Goal: Communication & Community: Answer question/provide support

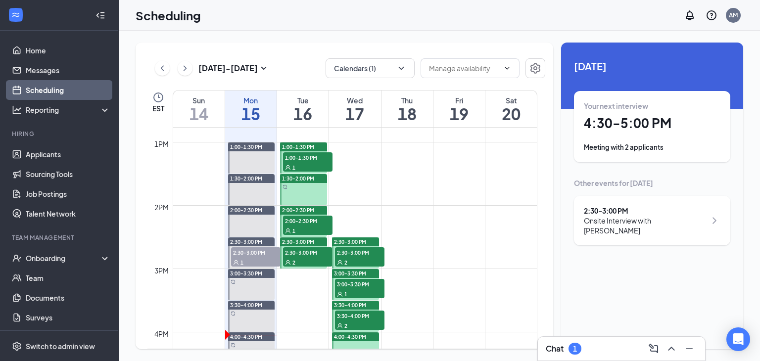
scroll to position [844, 0]
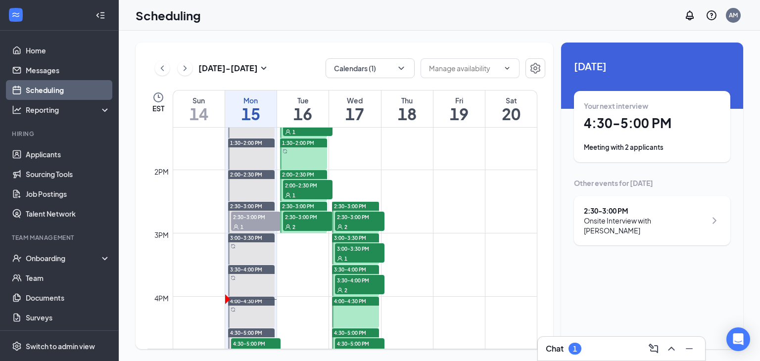
click at [254, 220] on span "2:30-3:00 PM" at bounding box center [255, 217] width 49 height 10
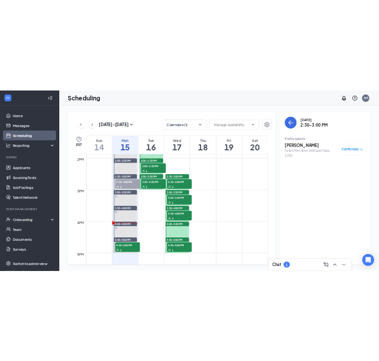
scroll to position [881, 0]
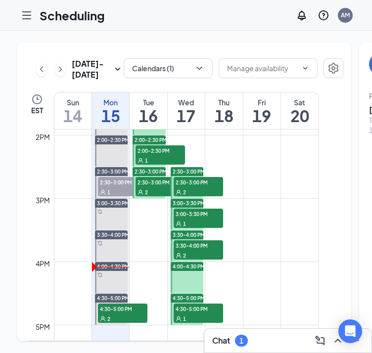
click at [113, 197] on div "1" at bounding box center [122, 192] width 49 height 10
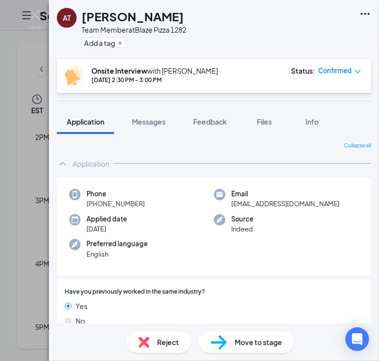
click at [328, 70] on span "Confirmed" at bounding box center [336, 71] width 34 height 10
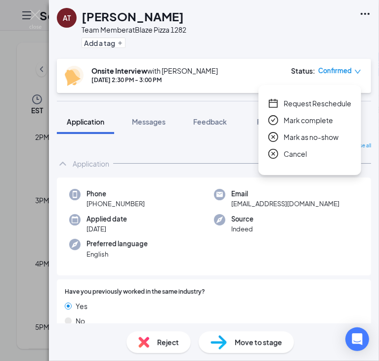
click at [298, 139] on span "Mark as no-show" at bounding box center [311, 137] width 55 height 11
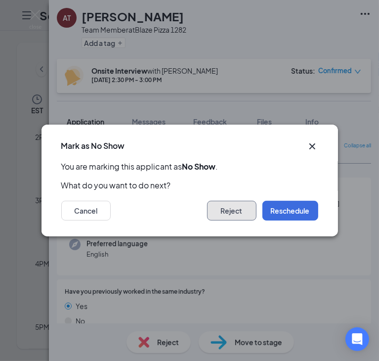
click at [225, 211] on button "Reject" at bounding box center [231, 211] width 49 height 20
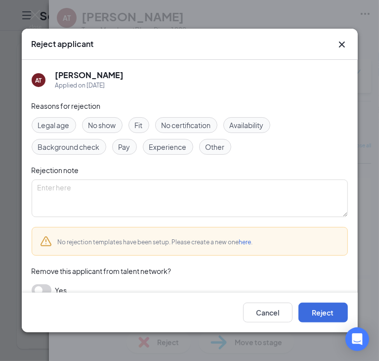
click at [109, 120] on span "No show" at bounding box center [103, 125] width 28 height 11
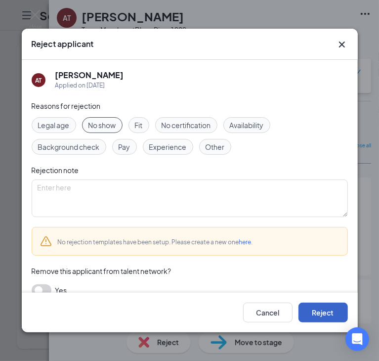
click at [315, 311] on button "Reject" at bounding box center [323, 313] width 49 height 20
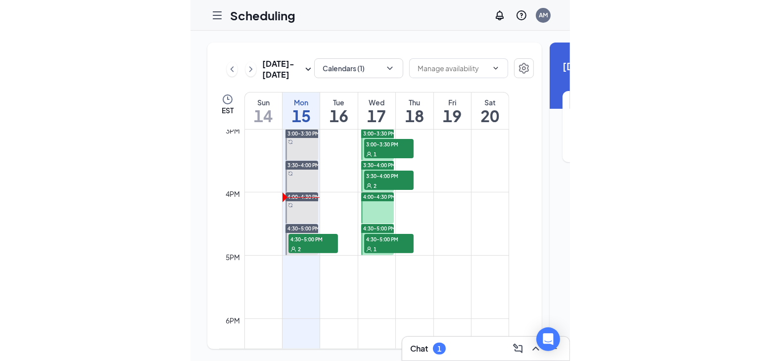
scroll to position [974, 0]
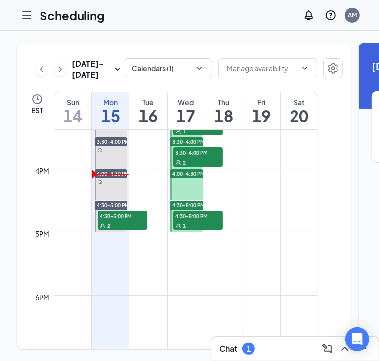
click at [126, 230] on div "2" at bounding box center [122, 226] width 49 height 10
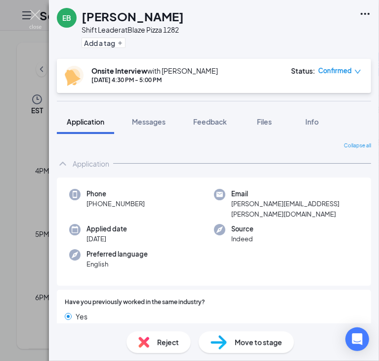
click at [32, 14] on img at bounding box center [35, 19] width 12 height 19
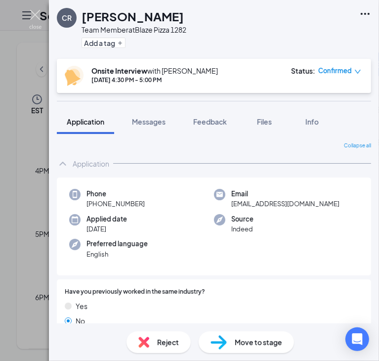
click at [40, 12] on img at bounding box center [35, 19] width 12 height 19
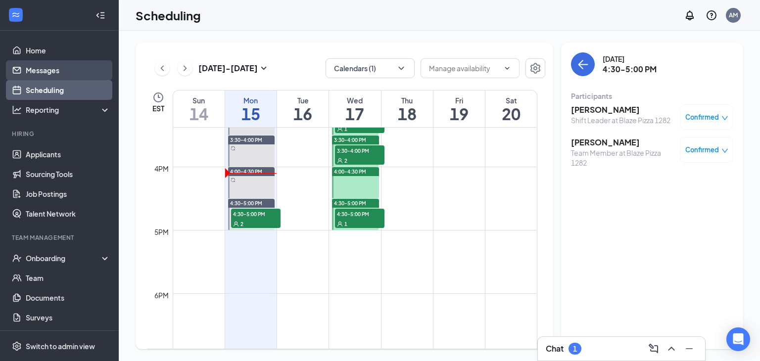
click at [48, 72] on link "Messages" at bounding box center [68, 70] width 85 height 20
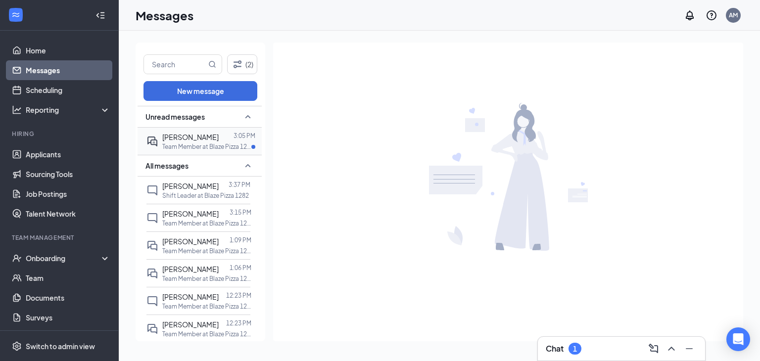
click at [202, 141] on div "[PERSON_NAME]" at bounding box center [190, 137] width 56 height 11
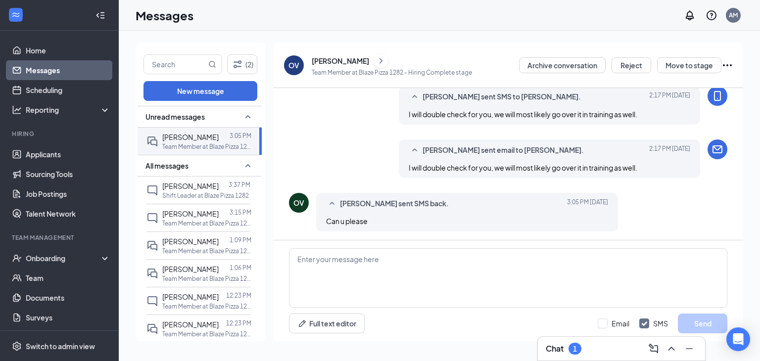
scroll to position [399, 0]
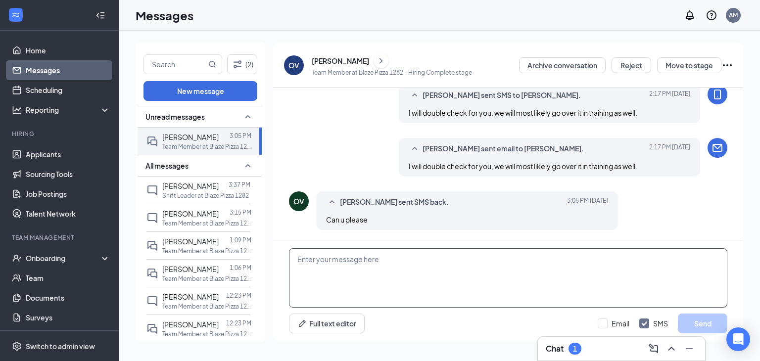
click at [364, 262] on textarea at bounding box center [508, 277] width 438 height 59
type textarea "i"
type textarea "I"
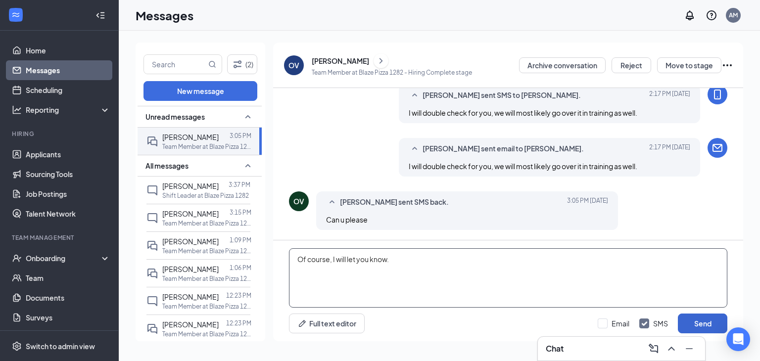
type textarea "Of course, I will let you know."
click at [708, 321] on button "Send" at bounding box center [702, 324] width 49 height 20
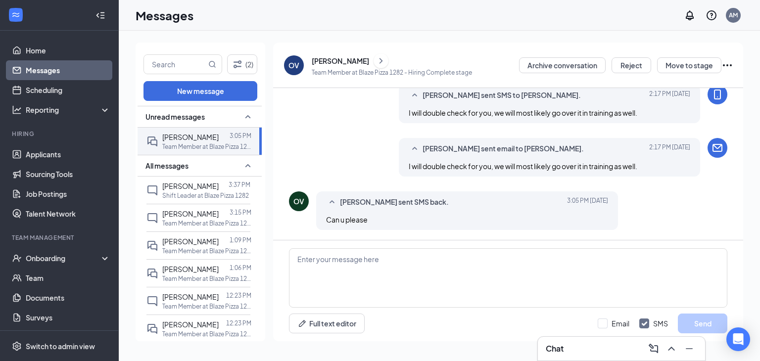
scroll to position [453, 0]
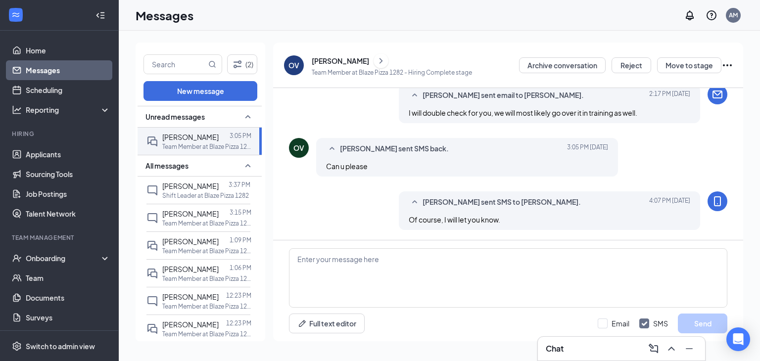
click at [50, 68] on link "Messages" at bounding box center [68, 70] width 85 height 20
click at [245, 63] on button "(2)" at bounding box center [242, 64] width 30 height 20
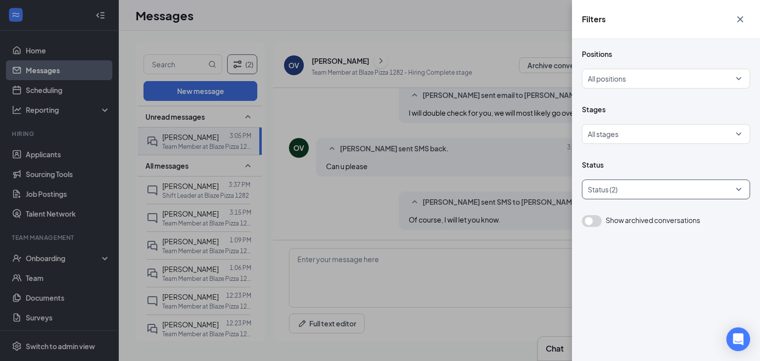
click at [617, 186] on div at bounding box center [660, 190] width 153 height 16
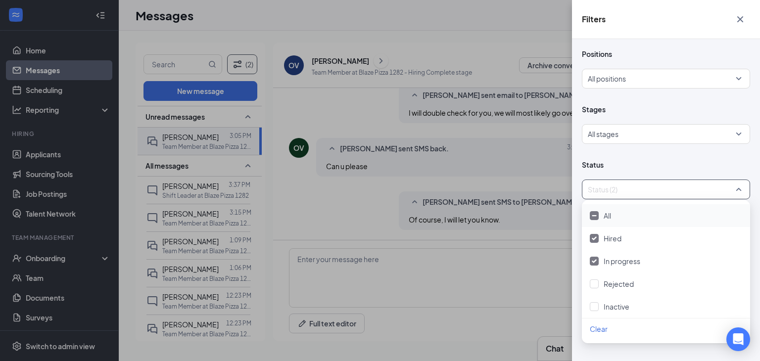
click at [615, 214] on div "All" at bounding box center [666, 215] width 152 height 11
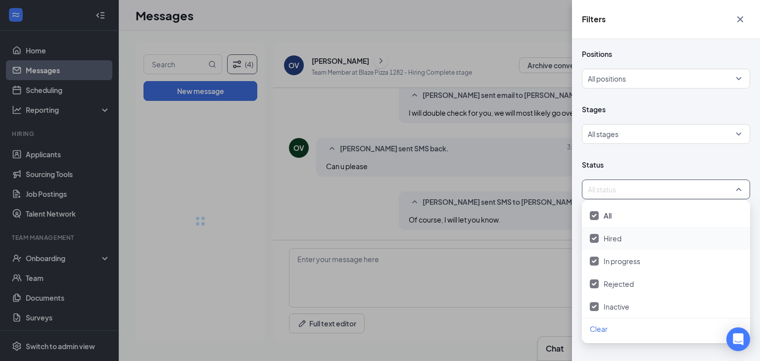
click at [455, 274] on div "Filters Positions All positions Stages All stages Status All status Show archiv…" at bounding box center [380, 180] width 760 height 361
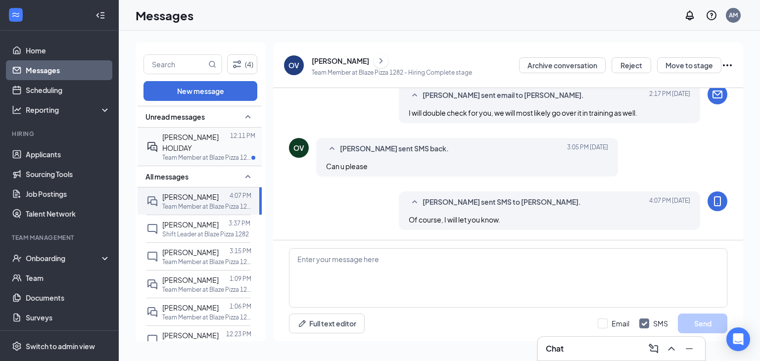
click at [178, 153] on p "Team Member at Blaze Pizza 1282" at bounding box center [206, 157] width 89 height 8
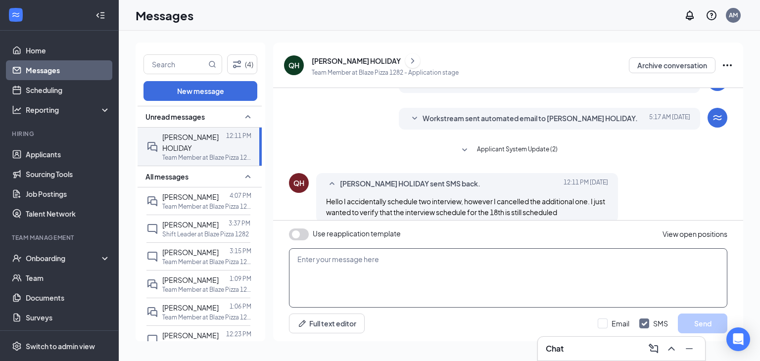
scroll to position [233, 0]
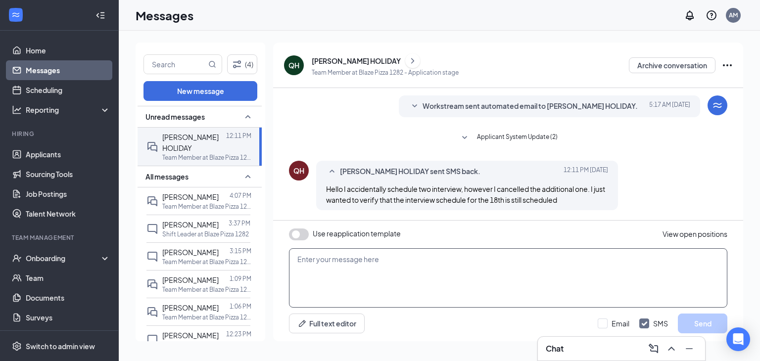
click at [449, 265] on textarea at bounding box center [508, 277] width 438 height 59
click at [353, 59] on div "[PERSON_NAME] HOLIDAY" at bounding box center [356, 61] width 89 height 10
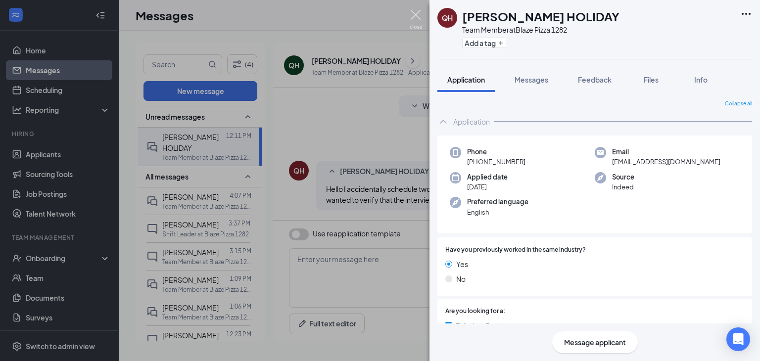
click at [414, 15] on img at bounding box center [416, 19] width 12 height 19
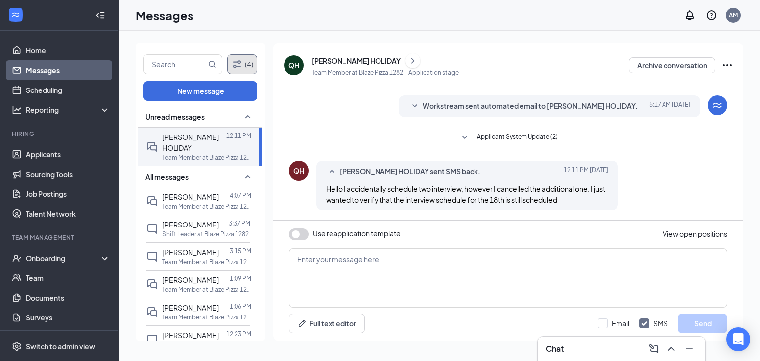
click at [237, 58] on icon "Filter" at bounding box center [237, 64] width 12 height 12
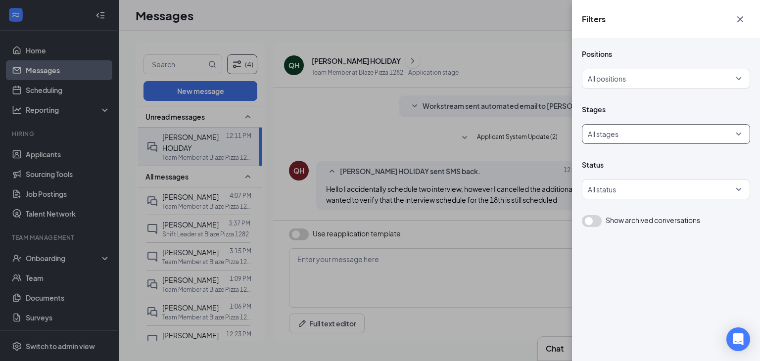
click at [601, 133] on div at bounding box center [662, 134] width 149 height 16
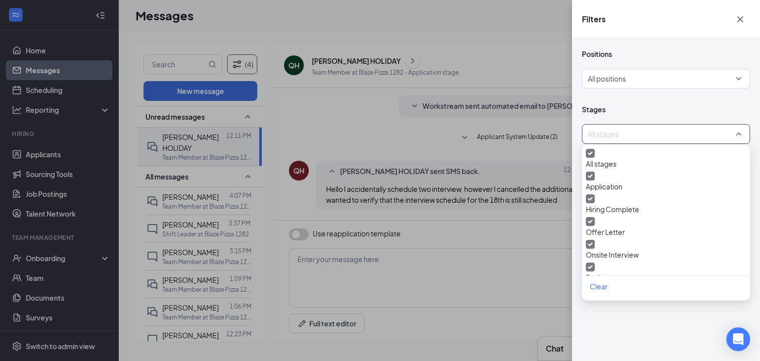
click at [601, 133] on div at bounding box center [662, 134] width 149 height 16
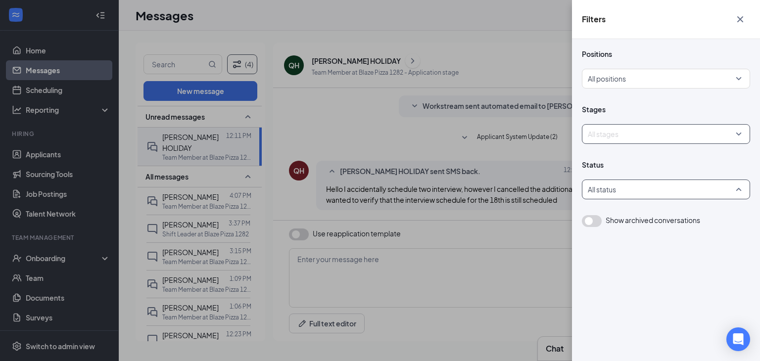
click at [605, 184] on div at bounding box center [660, 190] width 153 height 16
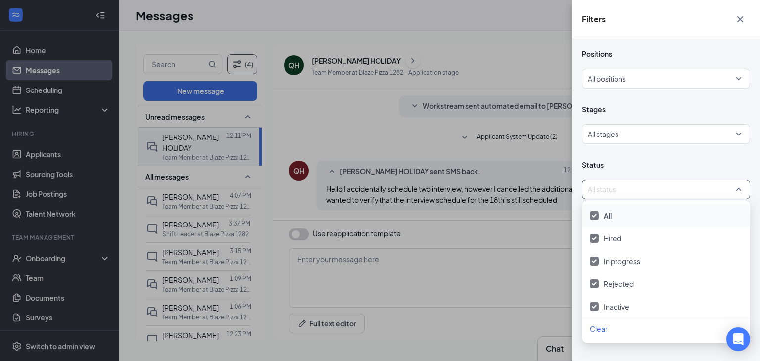
click at [605, 184] on div at bounding box center [660, 190] width 153 height 16
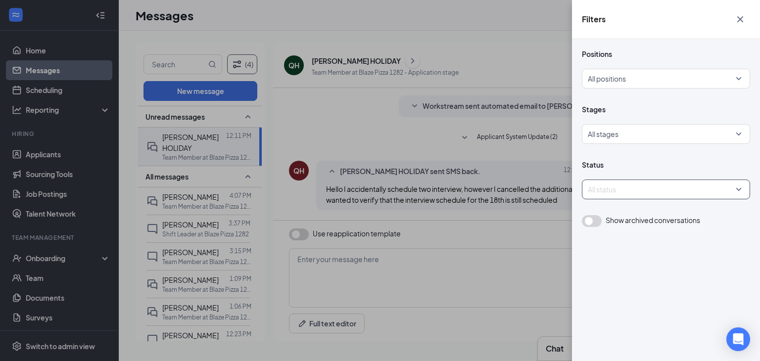
click at [738, 24] on icon "Cross" at bounding box center [740, 19] width 12 height 12
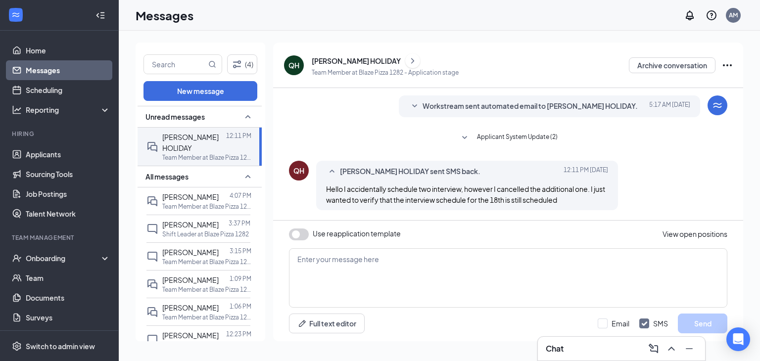
click at [53, 77] on link "Messages" at bounding box center [68, 70] width 85 height 20
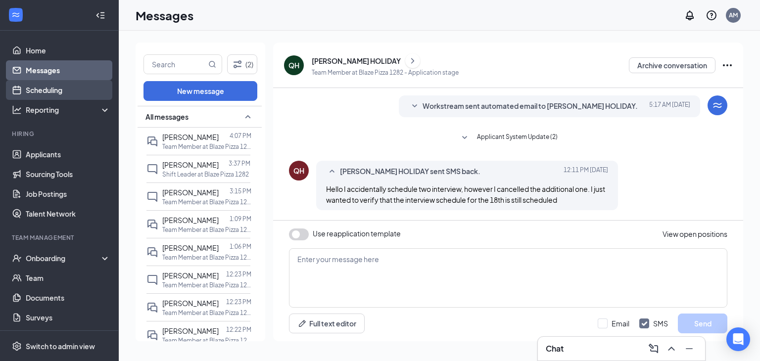
click at [53, 83] on link "Scheduling" at bounding box center [68, 90] width 85 height 20
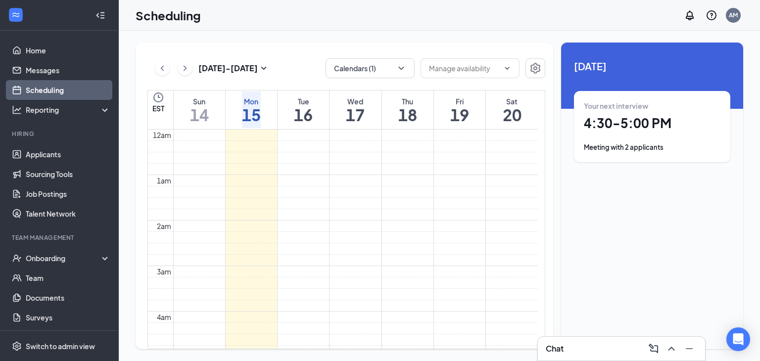
scroll to position [486, 0]
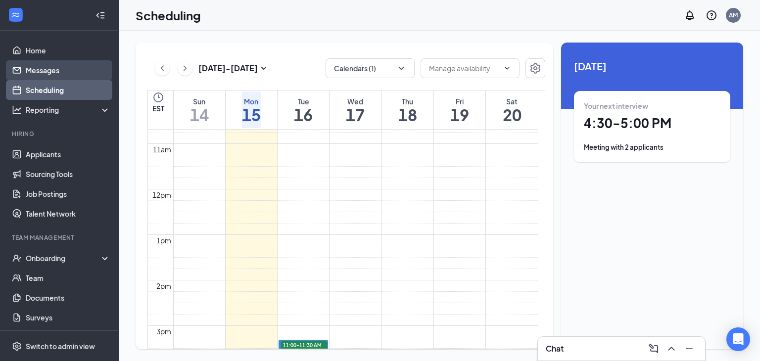
click at [36, 66] on link "Messages" at bounding box center [68, 70] width 85 height 20
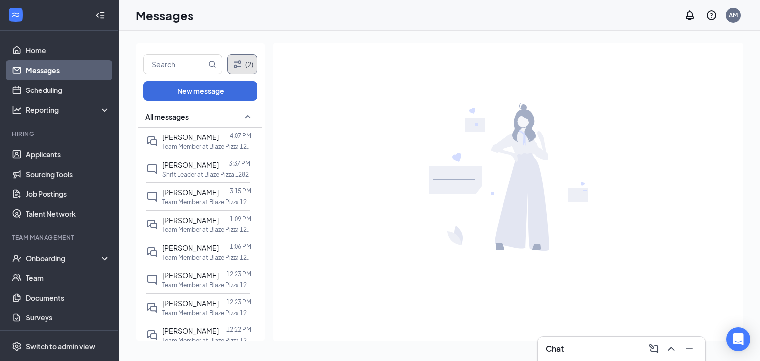
click at [245, 59] on button "(2)" at bounding box center [242, 64] width 30 height 20
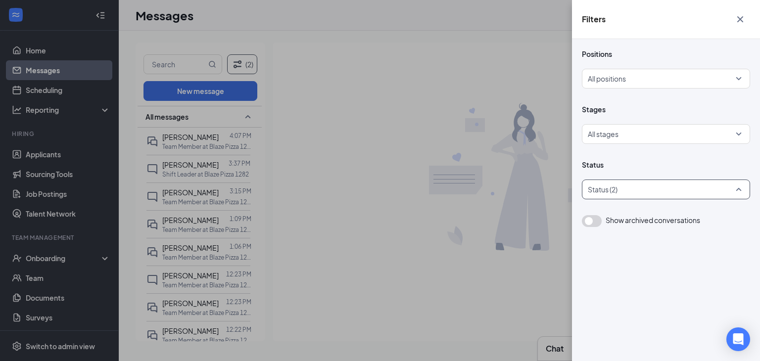
click at [624, 187] on div at bounding box center [660, 190] width 153 height 16
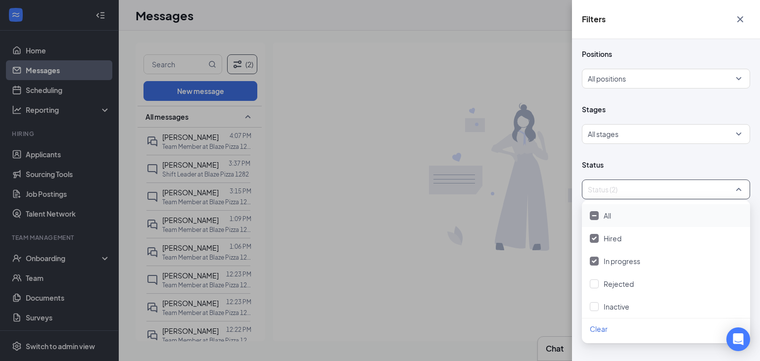
click at [605, 212] on span "All" at bounding box center [606, 215] width 7 height 9
click at [227, 141] on div "Filters Positions All positions Stages All stages Status All status Show archiv…" at bounding box center [380, 180] width 760 height 361
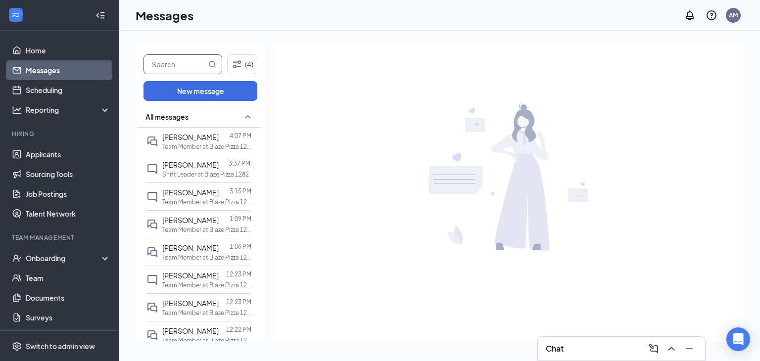
click at [188, 64] on input "text" at bounding box center [175, 64] width 62 height 19
type input "[PERSON_NAME]"
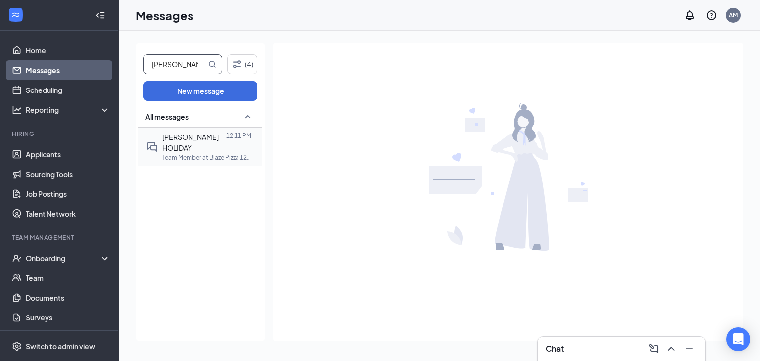
click at [179, 134] on span "[PERSON_NAME] HOLIDAY" at bounding box center [190, 143] width 56 height 20
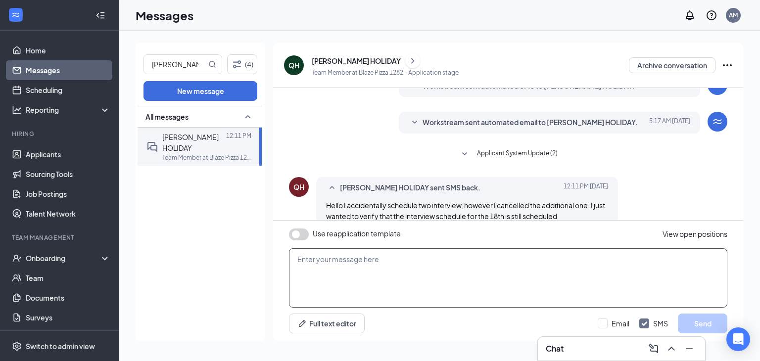
scroll to position [233, 0]
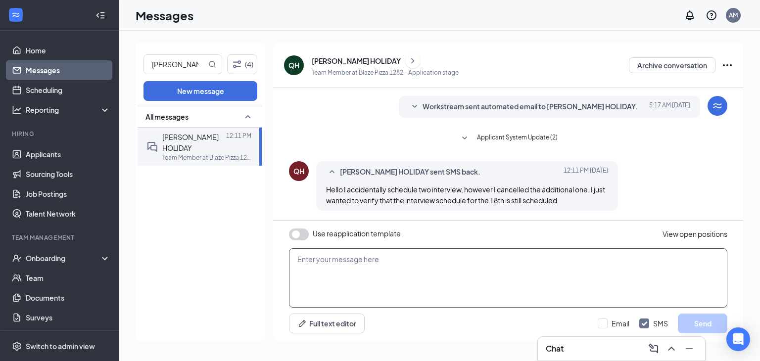
click at [402, 261] on textarea at bounding box center [508, 277] width 438 height 59
type textarea "O"
type textarea "What time was it scheduled for on the 18th?"
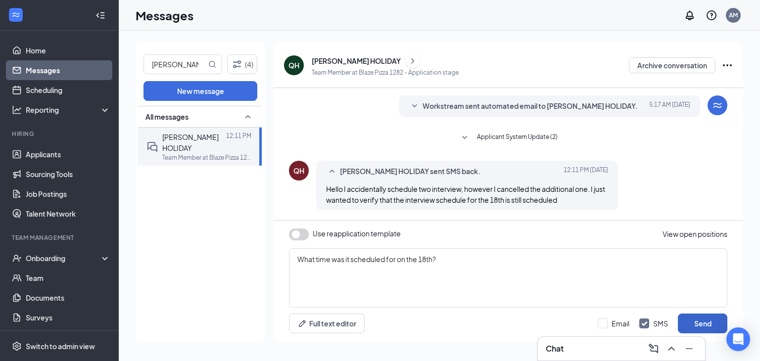
click at [706, 316] on button "Send" at bounding box center [702, 324] width 49 height 20
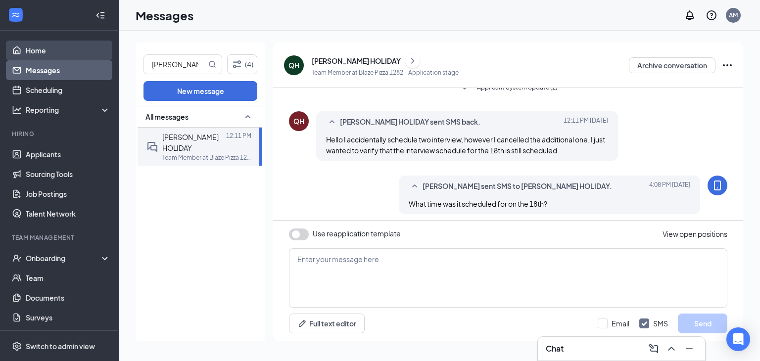
scroll to position [286, 0]
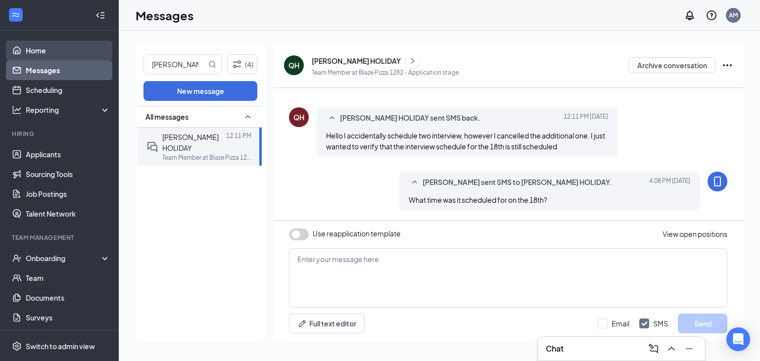
click at [57, 46] on link "Home" at bounding box center [68, 51] width 85 height 20
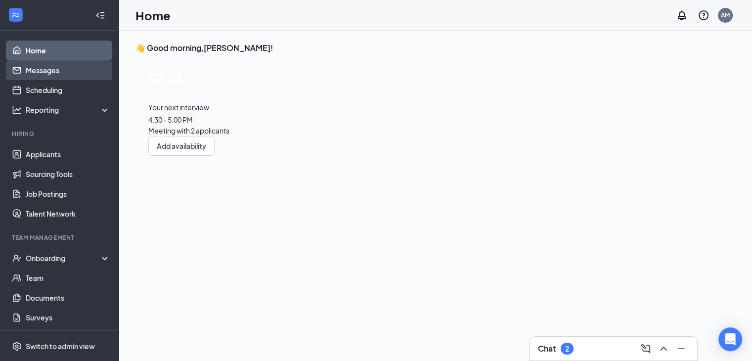
click at [83, 71] on link "Messages" at bounding box center [68, 70] width 85 height 20
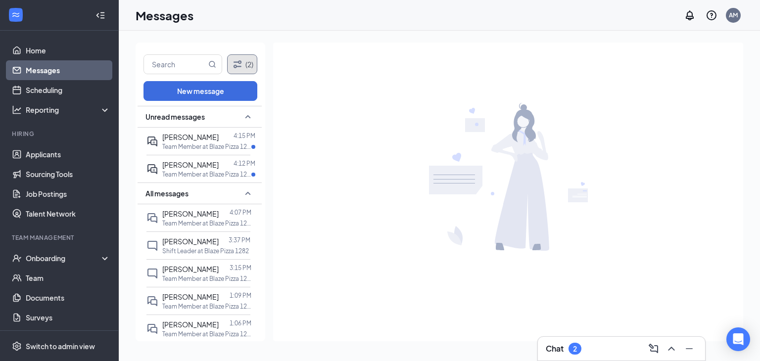
click at [246, 66] on button "(2)" at bounding box center [242, 64] width 30 height 20
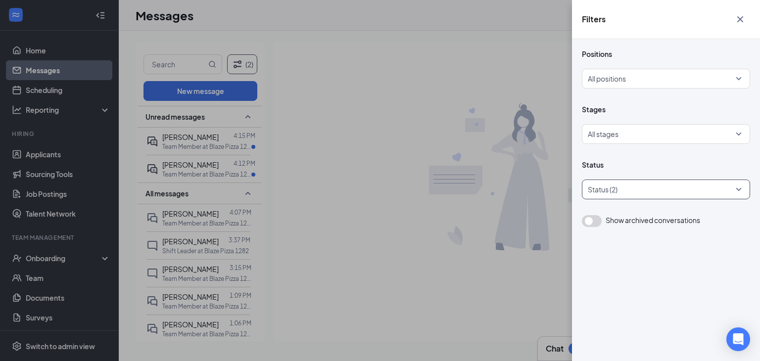
click at [590, 184] on div at bounding box center [660, 190] width 153 height 16
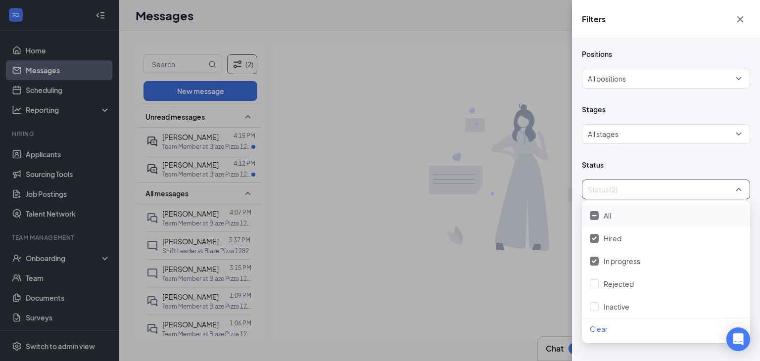
click at [603, 215] on span "All" at bounding box center [606, 215] width 7 height 9
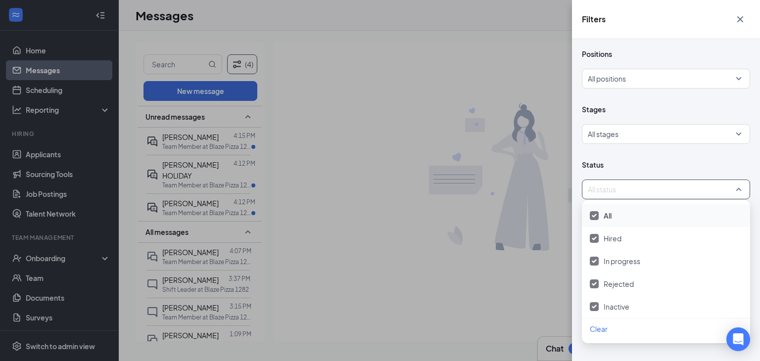
click at [392, 88] on div "Filters Positions All positions Stages All stages Status All status Show archiv…" at bounding box center [380, 180] width 760 height 361
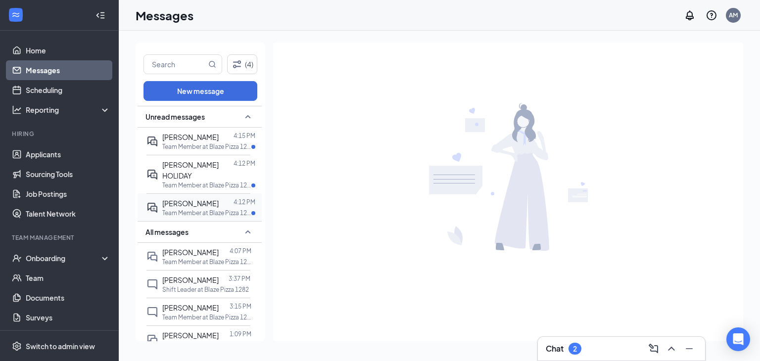
click at [196, 199] on span "[PERSON_NAME]" at bounding box center [190, 203] width 56 height 9
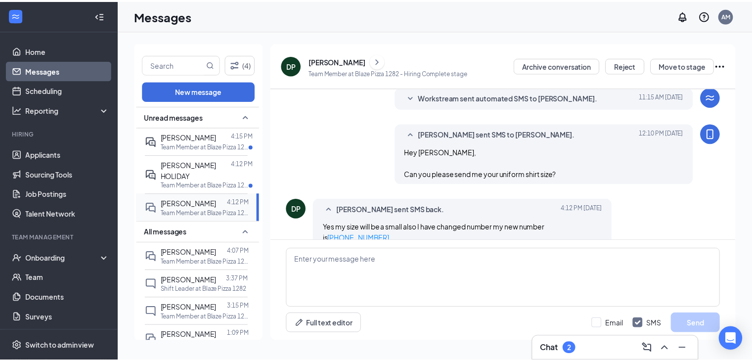
scroll to position [223, 0]
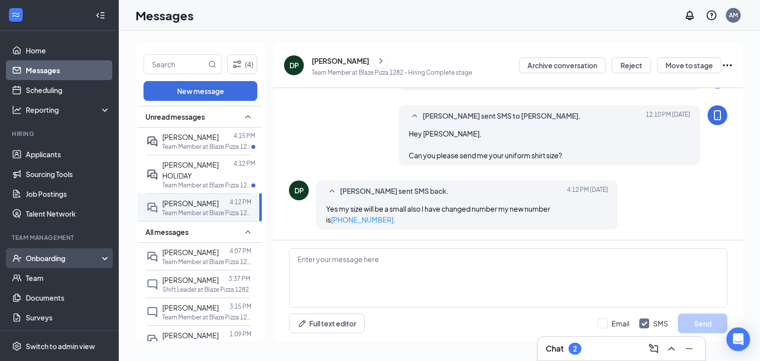
click at [44, 259] on div "Onboarding" at bounding box center [64, 258] width 76 height 10
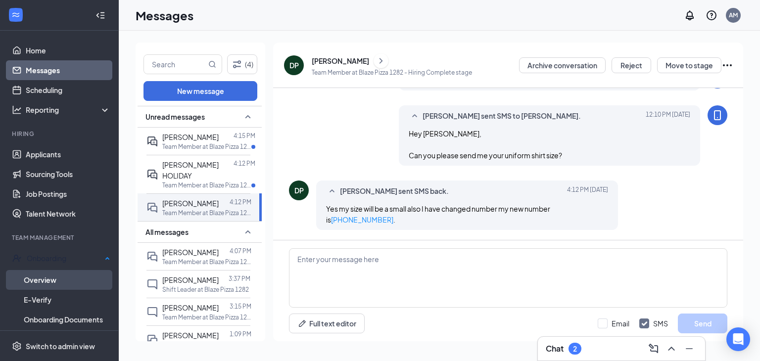
click at [43, 277] on link "Overview" at bounding box center [67, 280] width 87 height 20
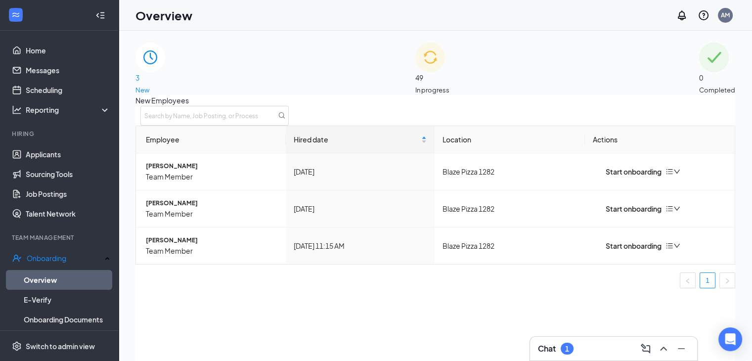
click at [570, 350] on div "1" at bounding box center [567, 349] width 13 height 12
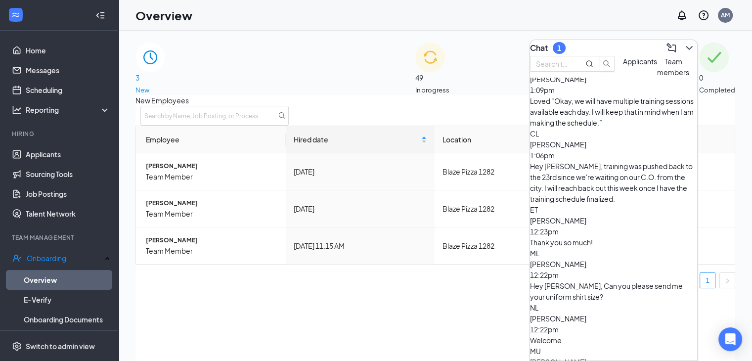
scroll to position [172, 0]
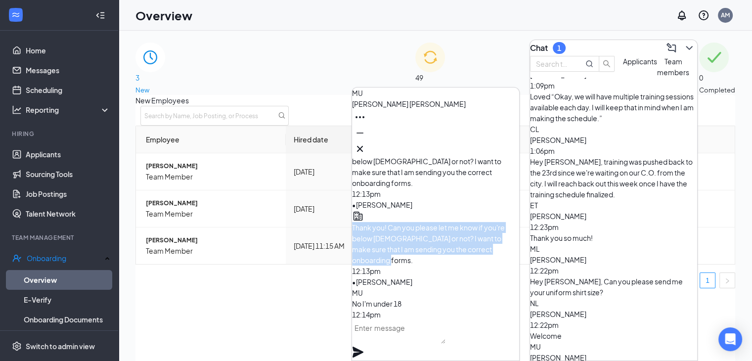
drag, startPoint x: 465, startPoint y: 253, endPoint x: 373, endPoint y: 215, distance: 99.1
click at [373, 222] on div "Thank you! Can you please let me know if you're below [DEMOGRAPHIC_DATA] or not…" at bounding box center [435, 244] width 167 height 44
copy span "Thank you! Can you please let me know if you're below [DEMOGRAPHIC_DATA] or not…"
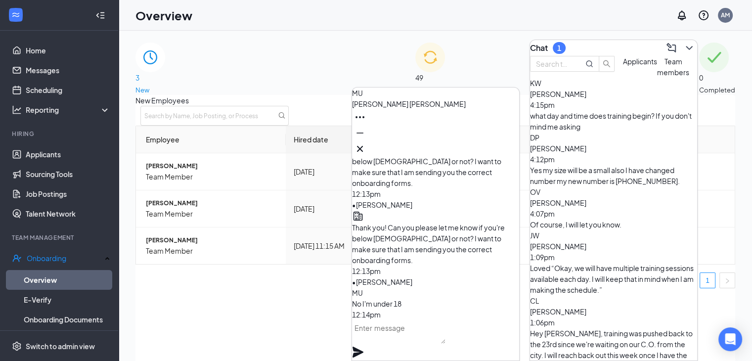
click at [615, 161] on div "Denise Pineda 4:12pm" at bounding box center [613, 154] width 167 height 22
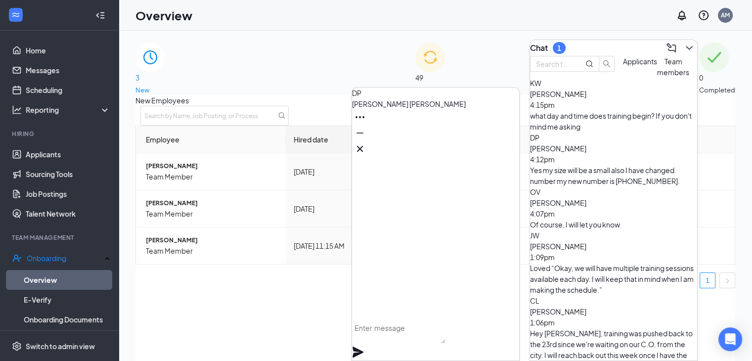
click at [425, 335] on textarea at bounding box center [398, 332] width 93 height 24
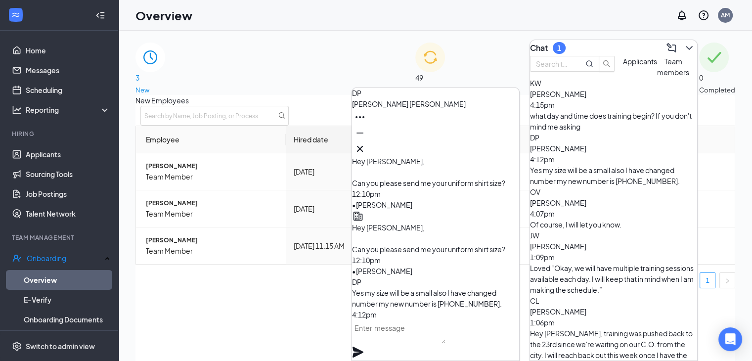
paste textarea "Thank you! Can you please let me know if you're below [DEMOGRAPHIC_DATA] or not…"
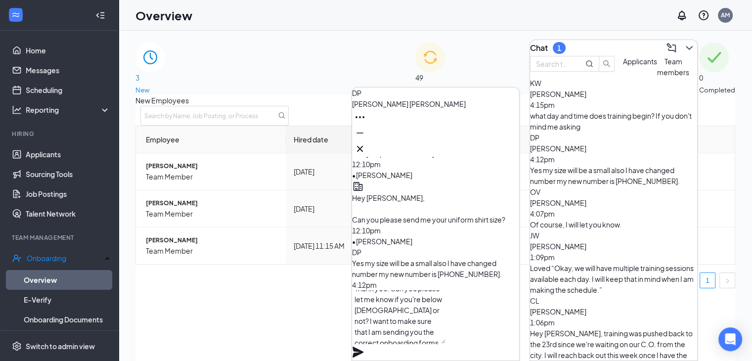
type textarea "Thank you! Can you please let me know if you're below [DEMOGRAPHIC_DATA] or not…"
click at [364, 346] on icon "Plane" at bounding box center [358, 352] width 12 height 12
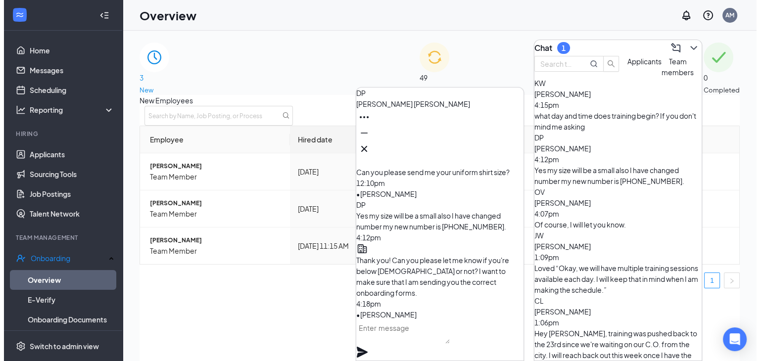
scroll to position [0, 0]
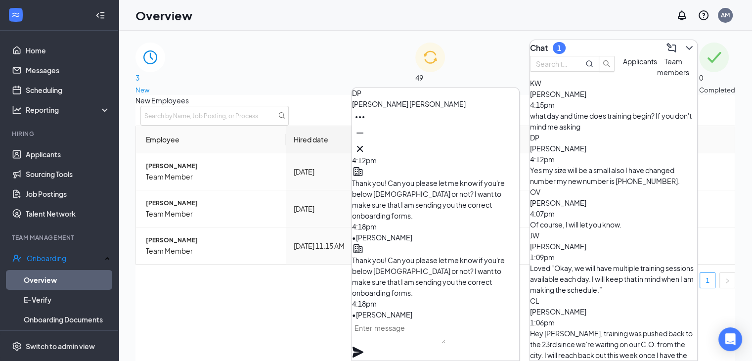
click at [472, 212] on p "Thank you! Can you please let me know if you're below [DEMOGRAPHIC_DATA] or not…" at bounding box center [435, 200] width 167 height 44
click at [406, 108] on span "Denise Pineda" at bounding box center [409, 103] width 114 height 9
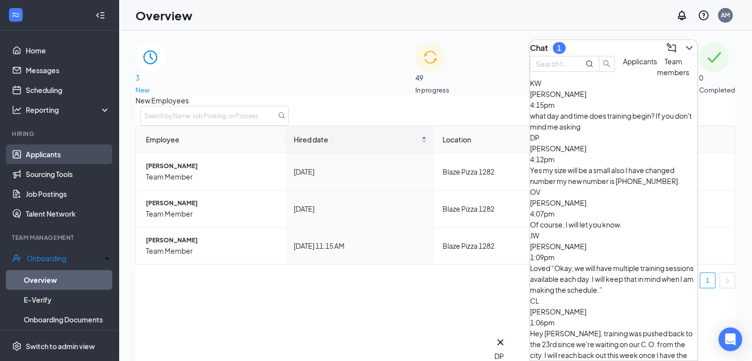
click at [44, 151] on link "Applicants" at bounding box center [68, 154] width 85 height 20
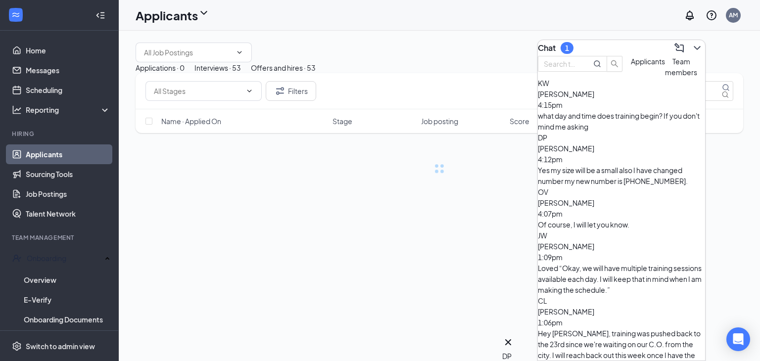
click at [617, 45] on div "Chat 1" at bounding box center [621, 48] width 167 height 16
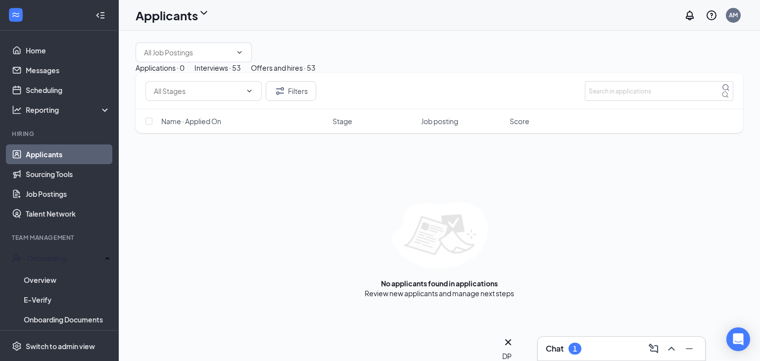
click at [316, 73] on div "Offers and hires · 53" at bounding box center [283, 67] width 65 height 11
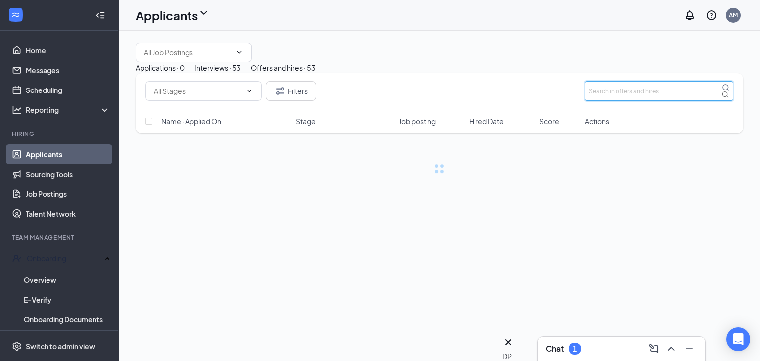
click at [638, 101] on input "text" at bounding box center [659, 91] width 148 height 20
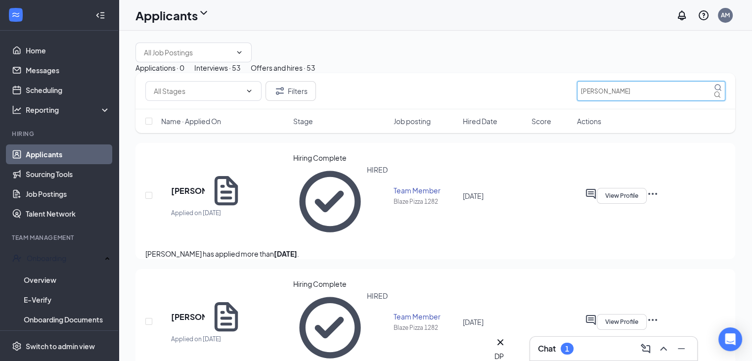
type input "denise"
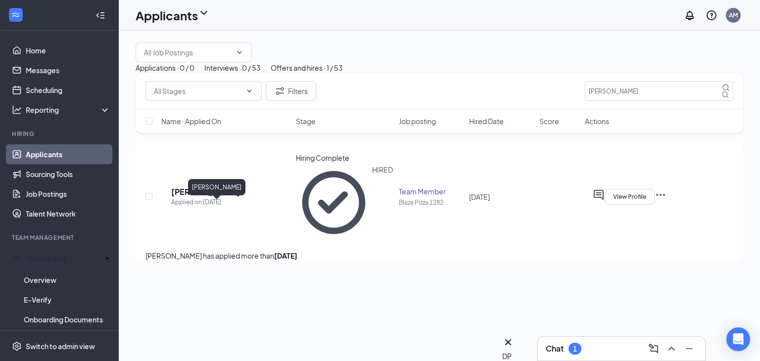
click at [231, 197] on h5 "[PERSON_NAME]" at bounding box center [205, 191] width 69 height 11
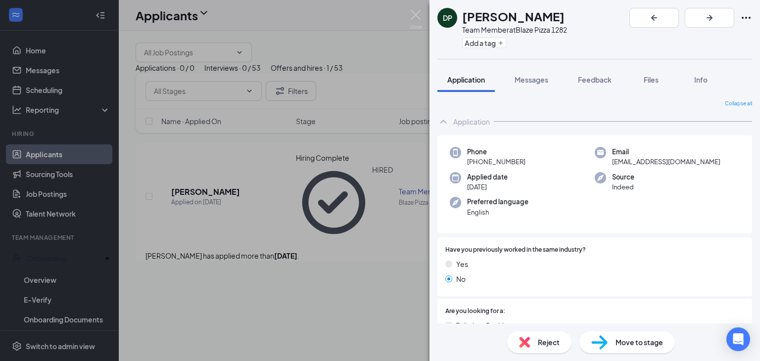
click at [746, 17] on icon "Ellipses" at bounding box center [745, 18] width 9 height 2
click at [701, 40] on link "View full application" at bounding box center [671, 34] width 64 height 11
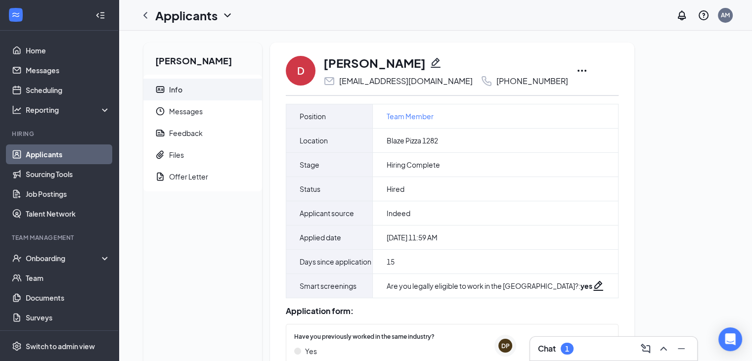
click at [576, 67] on icon "Ellipses" at bounding box center [582, 71] width 12 height 12
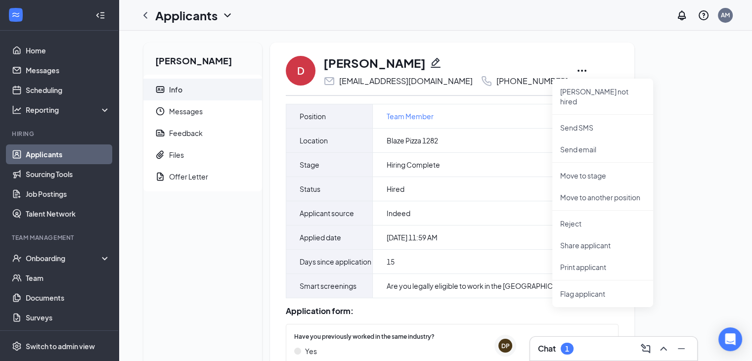
click at [430, 62] on icon "Pencil" at bounding box center [436, 63] width 12 height 12
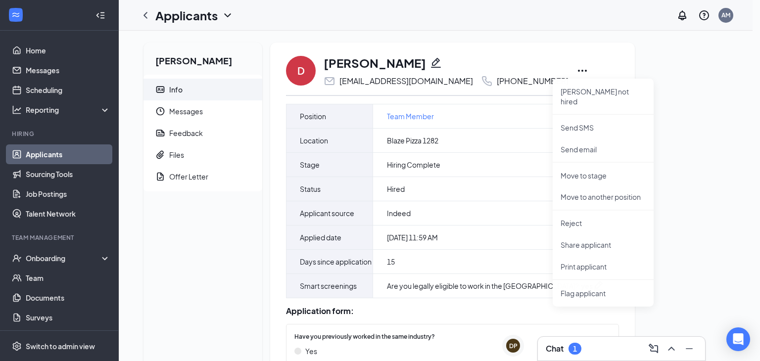
type input "(678) 887-6365"
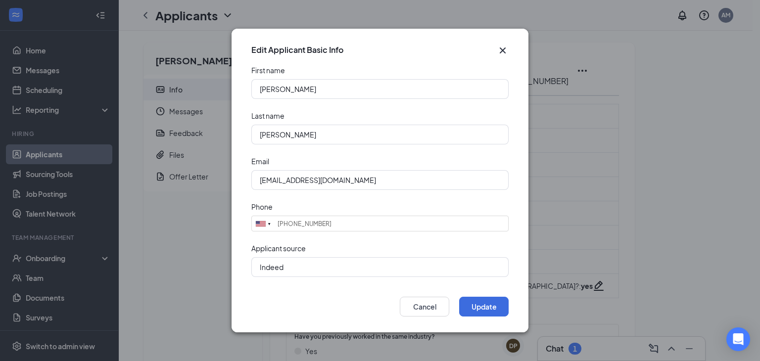
click at [572, 345] on div "Edit Applicant Basic Info First name Denise Last name Pineda Email denisepineda…" at bounding box center [380, 180] width 760 height 361
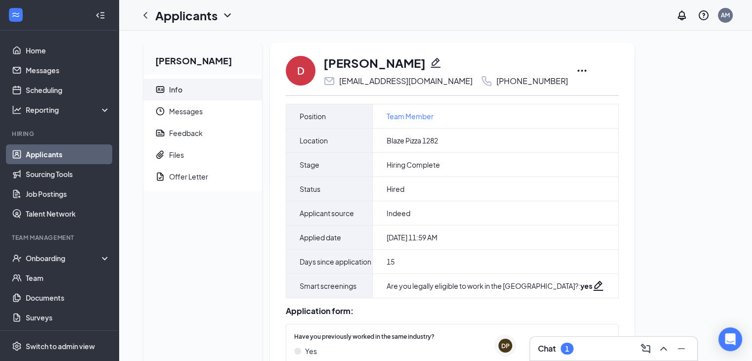
click at [575, 351] on div "Chat 1" at bounding box center [613, 349] width 151 height 16
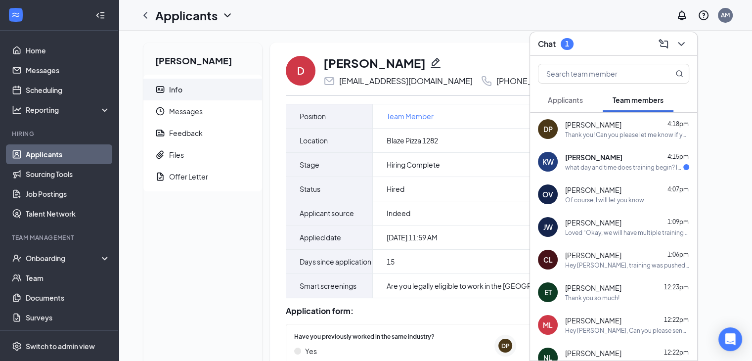
click at [602, 133] on div "Thank you! Can you please let me know if you're below 18 years old or not? I wa…" at bounding box center [627, 135] width 124 height 8
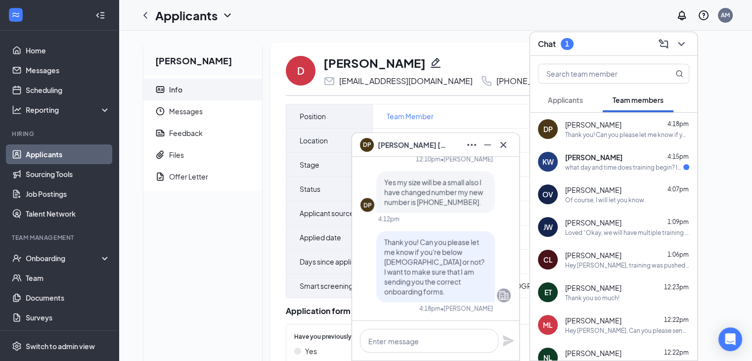
click at [464, 206] on span "Yes my size will be a small also I have changed number my new number is 770-659…" at bounding box center [433, 192] width 99 height 29
drag, startPoint x: 464, startPoint y: 211, endPoint x: 417, endPoint y: 209, distance: 46.5
click at [417, 206] on span "Yes my size will be a small also I have changed number my new number is 770-659…" at bounding box center [433, 192] width 99 height 29
copy span "770-659-2505"
click at [625, 47] on div "Chat 1" at bounding box center [613, 43] width 151 height 15
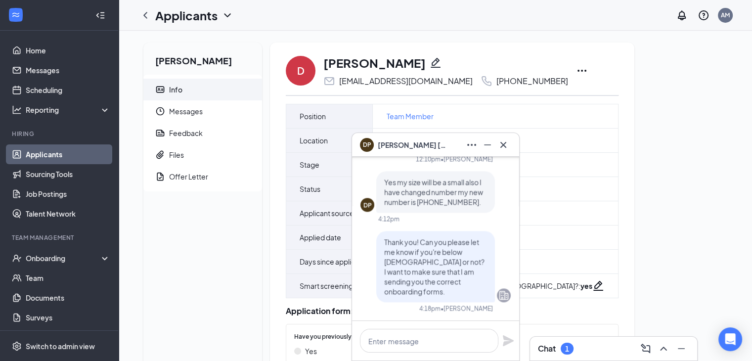
click at [576, 72] on icon "Ellipses" at bounding box center [582, 71] width 12 height 12
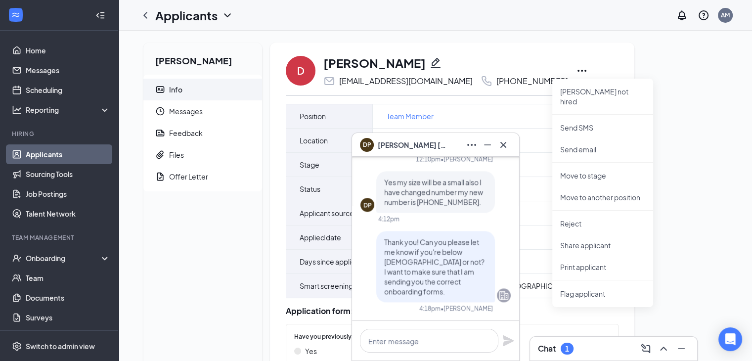
click at [430, 60] on icon "Pencil" at bounding box center [436, 63] width 12 height 12
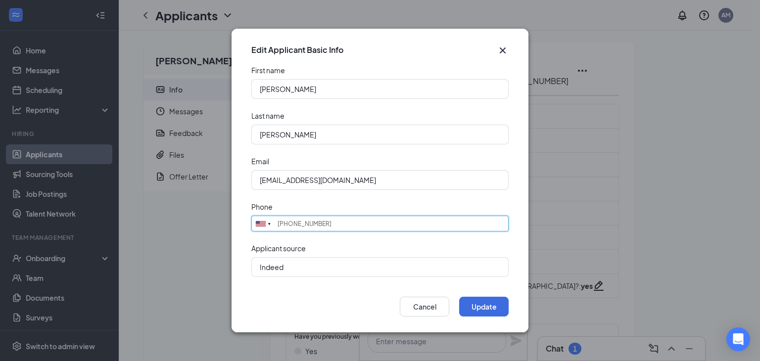
click at [339, 226] on input "(678) 887-6365" at bounding box center [379, 224] width 257 height 16
paste input "770-659-250"
type input "770-659-2505"
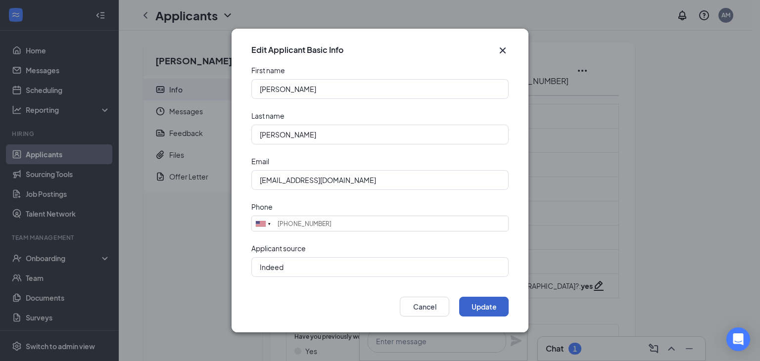
click at [485, 304] on button "Update" at bounding box center [483, 307] width 49 height 20
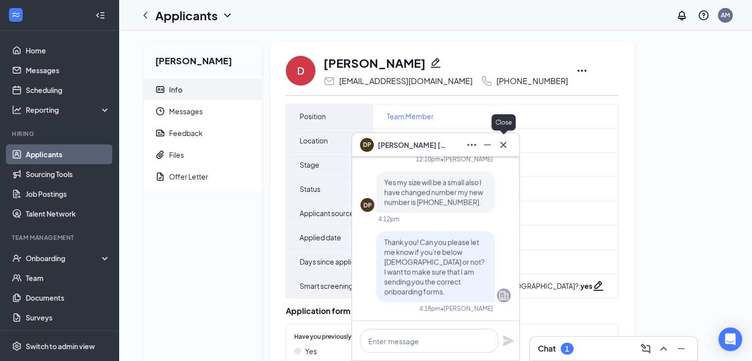
click at [503, 144] on icon "Cross" at bounding box center [504, 144] width 6 height 6
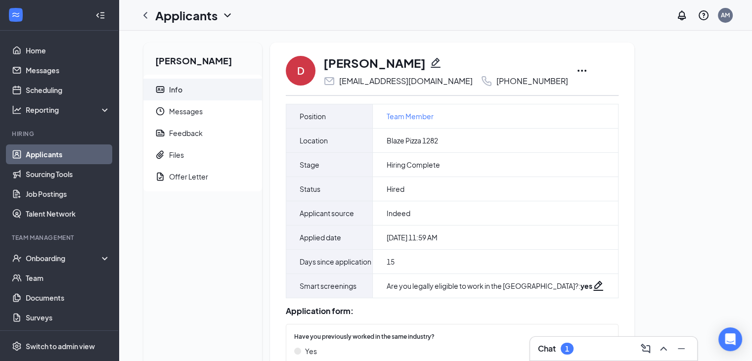
click at [578, 347] on div "Chat 1" at bounding box center [613, 349] width 151 height 16
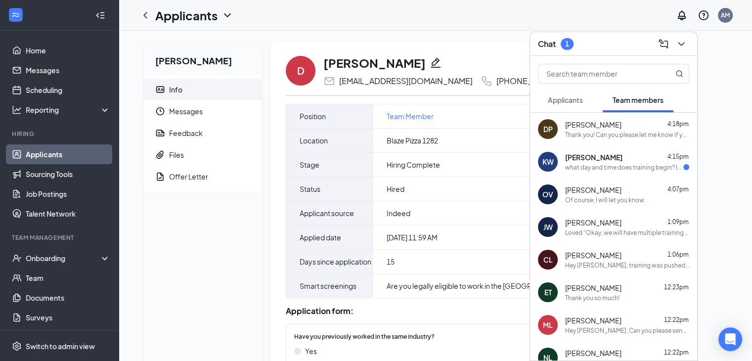
click at [597, 136] on div "Thank you! Can you please let me know if you're below [DEMOGRAPHIC_DATA] or not…" at bounding box center [627, 135] width 124 height 8
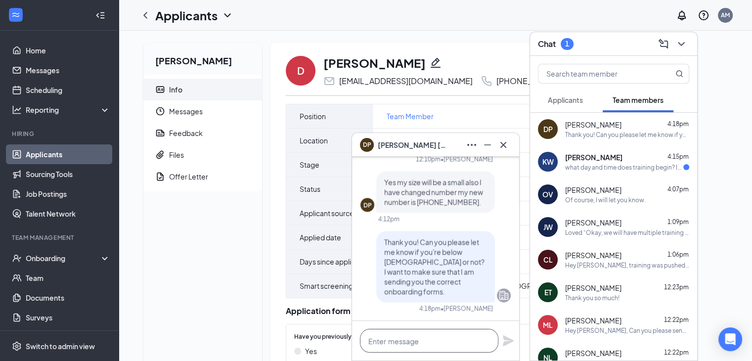
click at [411, 335] on textarea at bounding box center [429, 341] width 138 height 24
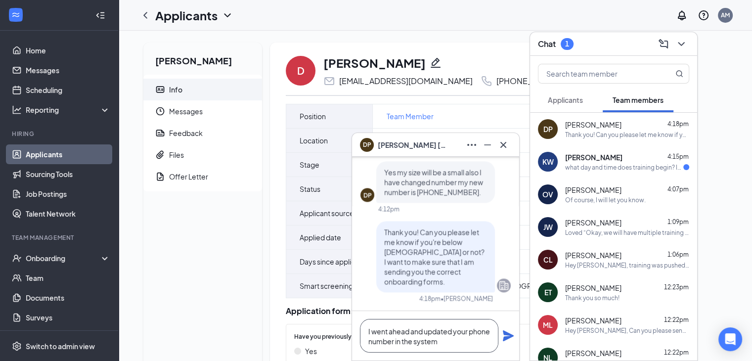
type textarea "I went ahead and updated your phone number in the system"
click at [507, 338] on icon "Plane" at bounding box center [508, 335] width 11 height 11
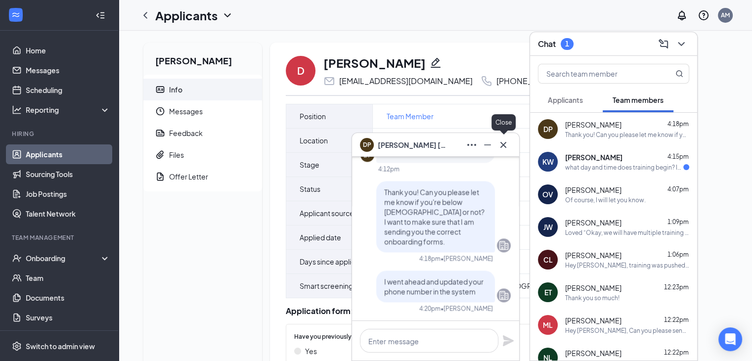
click at [506, 143] on icon "Cross" at bounding box center [504, 145] width 12 height 12
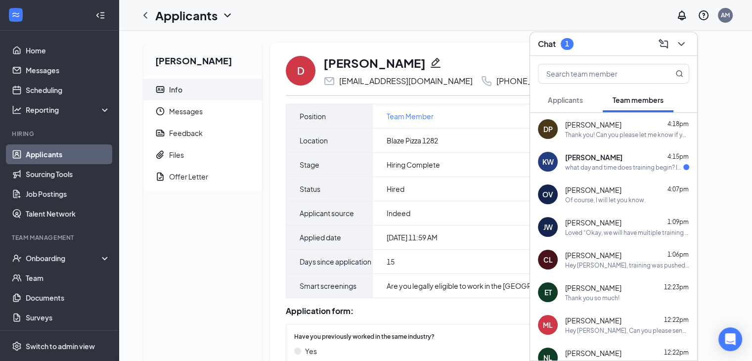
click at [616, 44] on div "Chat 1" at bounding box center [613, 43] width 151 height 15
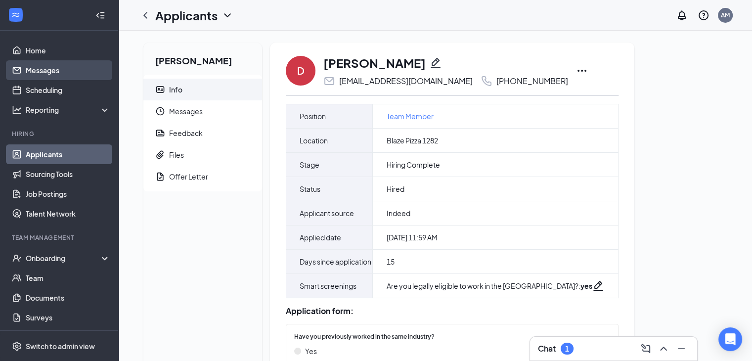
click at [55, 74] on link "Messages" at bounding box center [68, 70] width 85 height 20
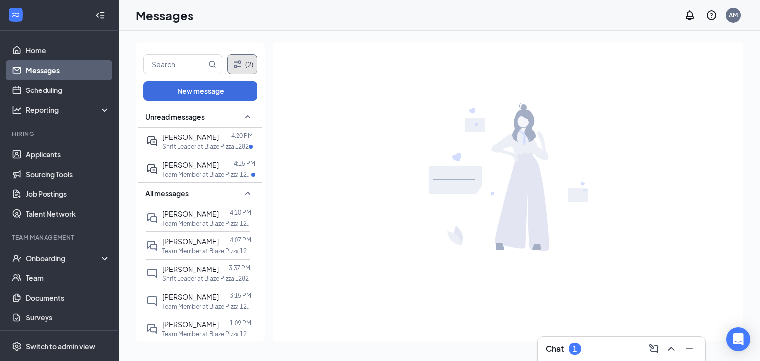
click at [241, 62] on icon "Filter" at bounding box center [237, 64] width 12 height 12
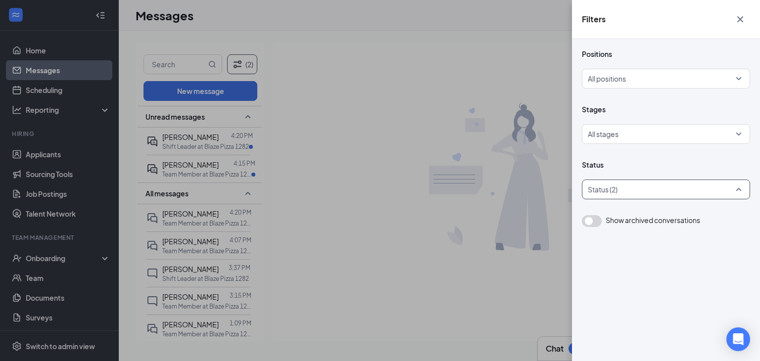
click at [631, 193] on div at bounding box center [660, 190] width 153 height 16
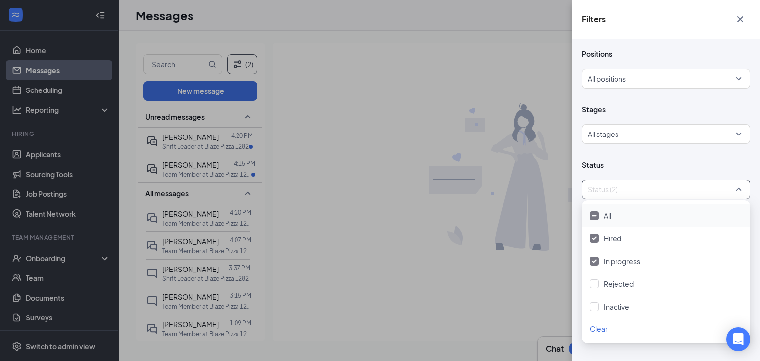
click at [613, 222] on div "All" at bounding box center [666, 215] width 168 height 23
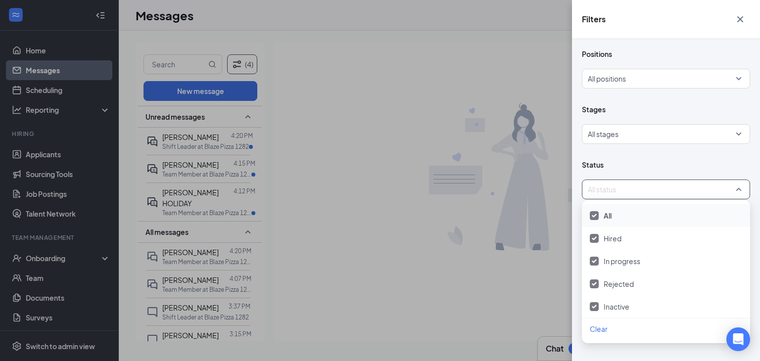
click at [735, 18] on icon "Cross" at bounding box center [740, 19] width 12 height 12
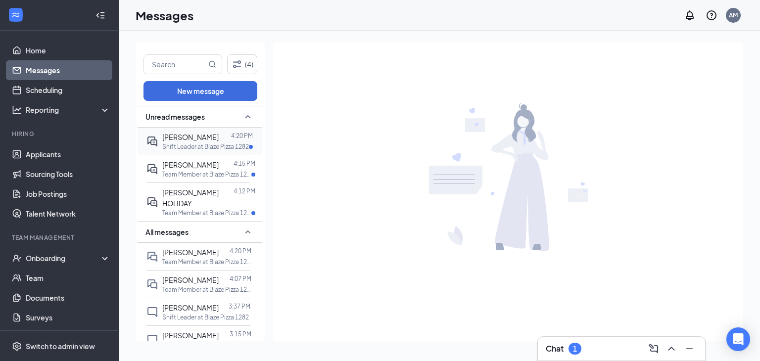
click at [198, 145] on p "Shift Leader at Blaze Pizza 1282" at bounding box center [205, 146] width 87 height 8
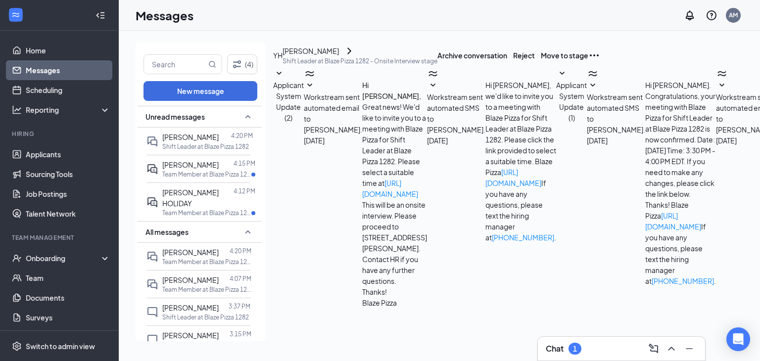
scroll to position [138, 0]
paste textarea "[STREET_ADDRESS][PERSON_NAME]"
type textarea "[STREET_ADDRESS][PERSON_NAME]"
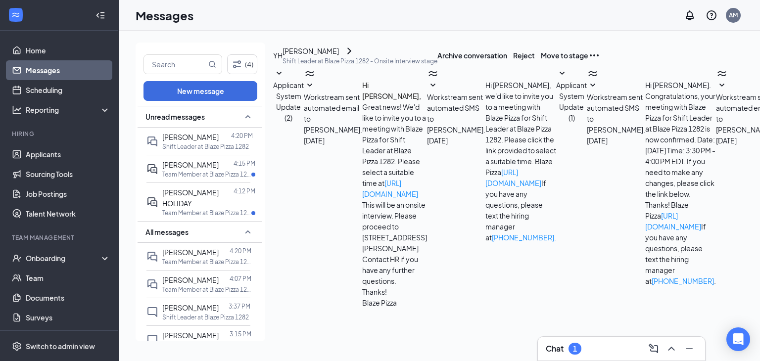
type textarea "What is your question regarding the pay?"
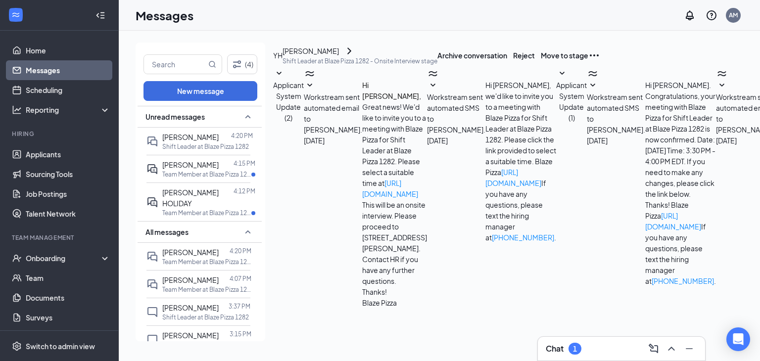
click at [200, 177] on p "Team Member at Blaze Pizza 1282" at bounding box center [206, 174] width 89 height 8
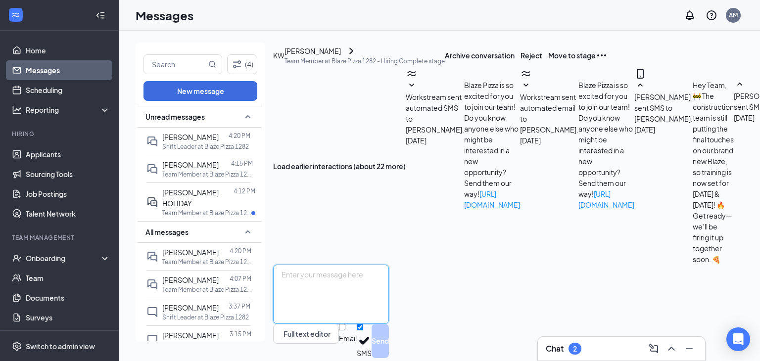
scroll to position [467, 0]
click at [359, 275] on textarea at bounding box center [331, 294] width 116 height 59
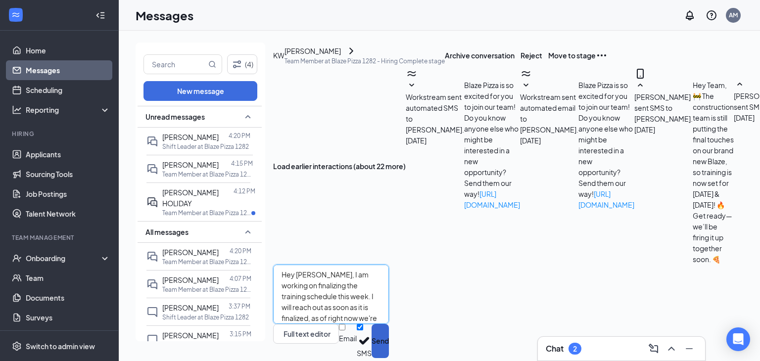
type textarea "Hey [PERSON_NAME], I am working on finalizing the training schedule this week. …"
click at [389, 324] on button "Send" at bounding box center [379, 341] width 17 height 34
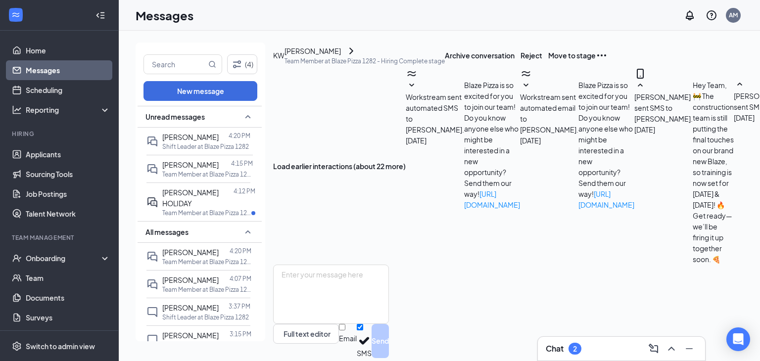
scroll to position [532, 0]
click at [202, 209] on p "Team Member at Blaze Pizza 1282" at bounding box center [206, 213] width 89 height 8
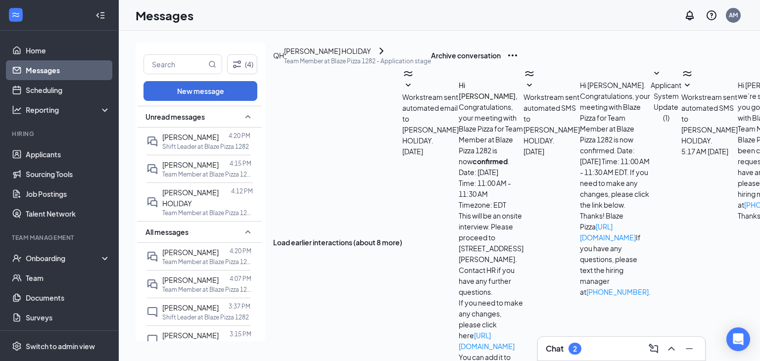
scroll to position [274, 0]
type textarea "Okay, I will see you then"
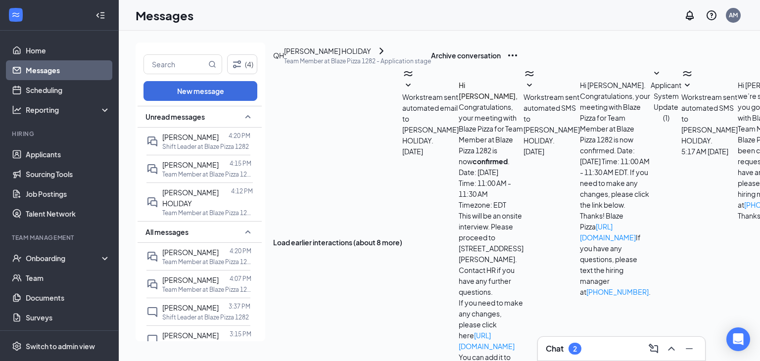
click at [336, 56] on div "[PERSON_NAME] HOLIDAY" at bounding box center [327, 51] width 87 height 11
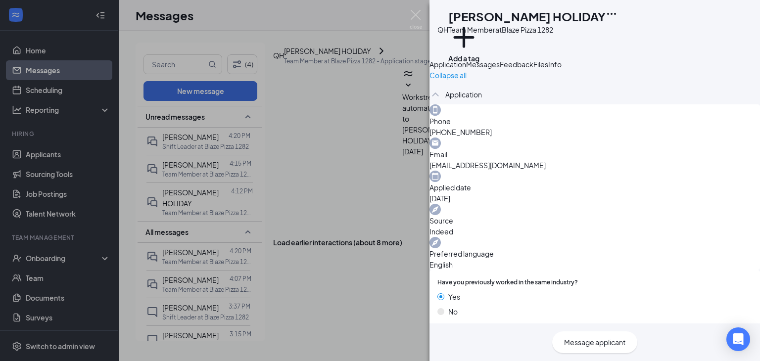
click at [738, 14] on div "QH QUINTON HOLIDAY Team Member at Blaze Pizza 1282 Add a tag" at bounding box center [594, 29] width 330 height 59
click at [616, 13] on icon "Ellipses" at bounding box center [611, 14] width 9 height 2
click at [669, 39] on link "View full application" at bounding box center [692, 37] width 107 height 10
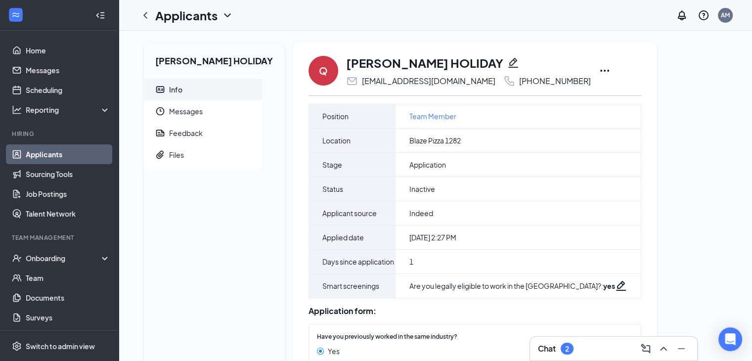
click at [68, 157] on link "Applicants" at bounding box center [68, 154] width 85 height 20
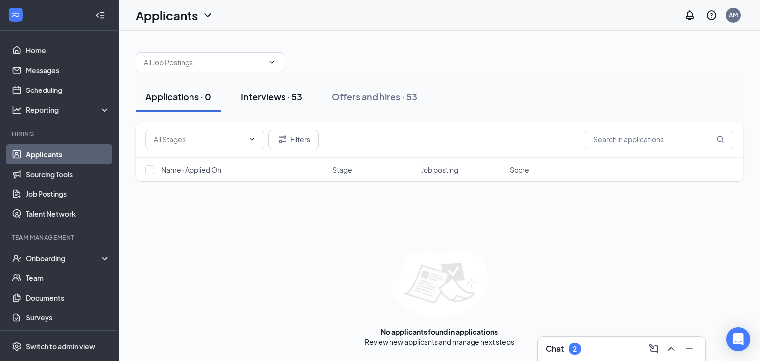
click at [300, 95] on div "Interviews · 53" at bounding box center [271, 97] width 61 height 12
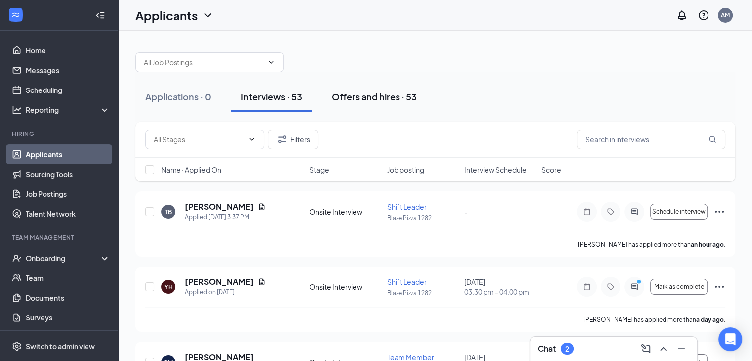
click at [366, 97] on div "Offers and hires · 53" at bounding box center [374, 97] width 85 height 12
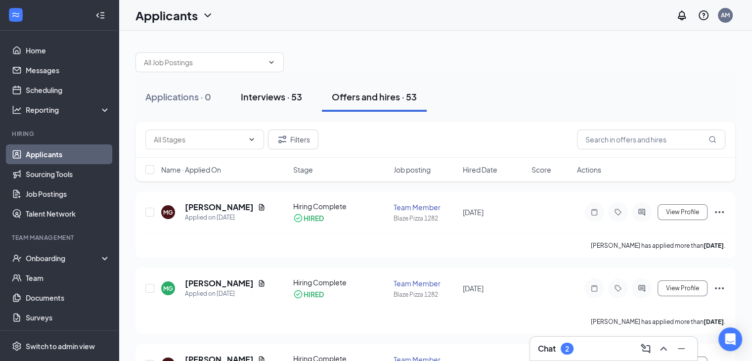
click at [252, 95] on div "Interviews · 53" at bounding box center [271, 97] width 61 height 12
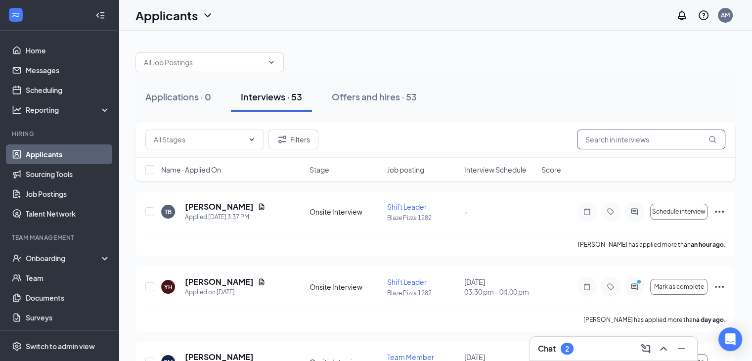
click at [599, 145] on input "text" at bounding box center [651, 140] width 148 height 20
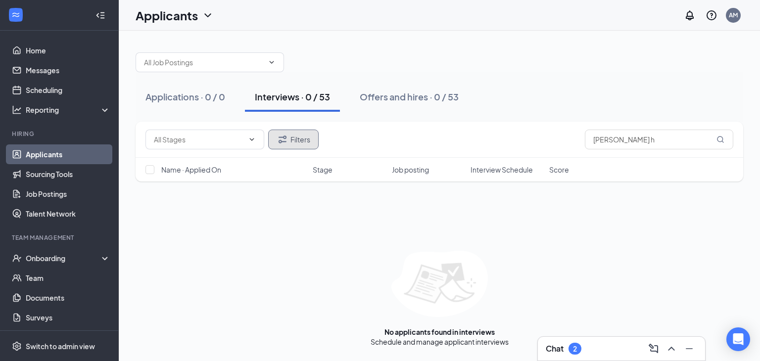
click at [306, 130] on button "Filters" at bounding box center [293, 140] width 50 height 20
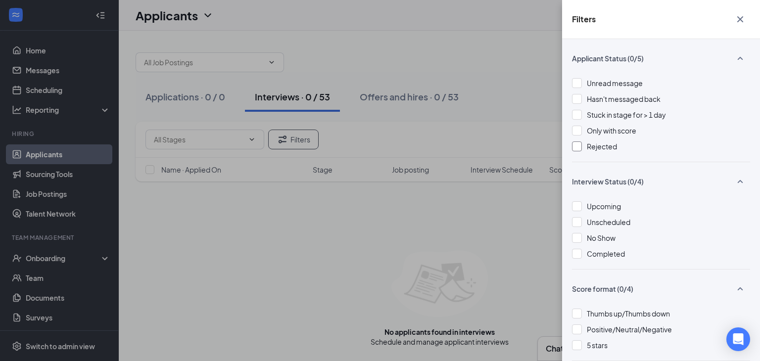
click at [594, 147] on span "Rejected" at bounding box center [602, 146] width 30 height 9
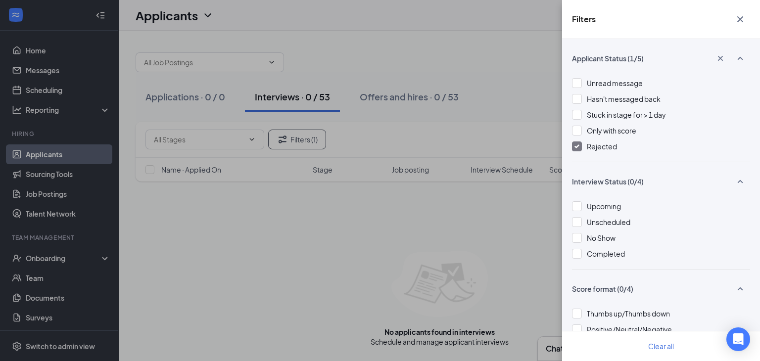
click at [741, 16] on icon "Cross" at bounding box center [740, 19] width 12 height 12
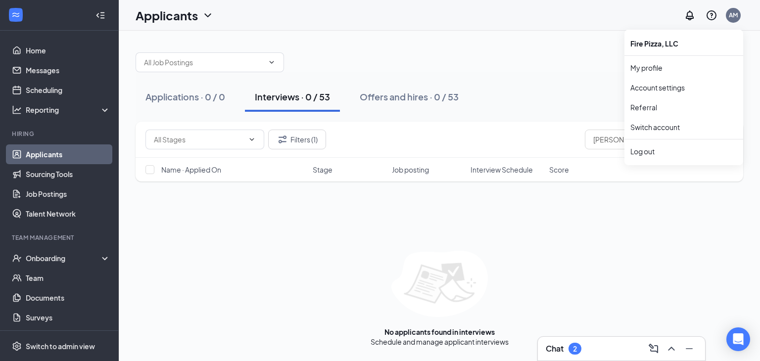
click at [584, 104] on div "Applications · 0 / 0 Interviews · 0 / 53 Offers and hires · 0 / 53" at bounding box center [439, 97] width 607 height 30
click at [638, 142] on input "[PERSON_NAME] h" at bounding box center [659, 140] width 148 height 20
type input "[PERSON_NAME]"
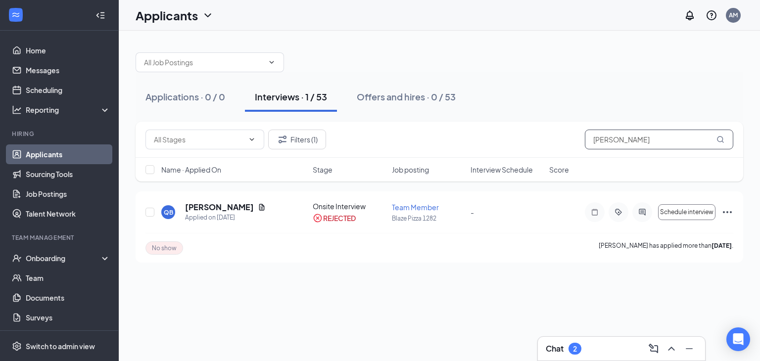
drag, startPoint x: 614, startPoint y: 141, endPoint x: 495, endPoint y: 139, distance: 119.2
click at [495, 139] on div "Filters (1) [PERSON_NAME]" at bounding box center [439, 140] width 588 height 20
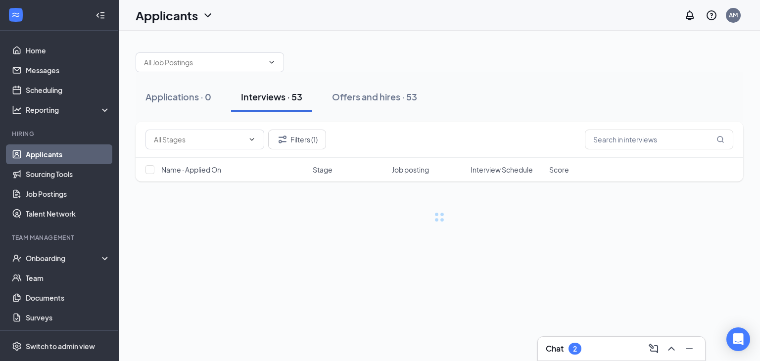
click at [566, 341] on div "Chat 2" at bounding box center [621, 349] width 151 height 16
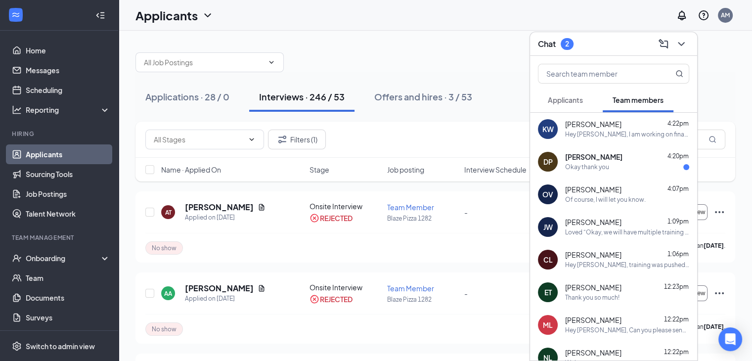
click at [623, 161] on div "[PERSON_NAME] 4:20pm" at bounding box center [627, 157] width 124 height 10
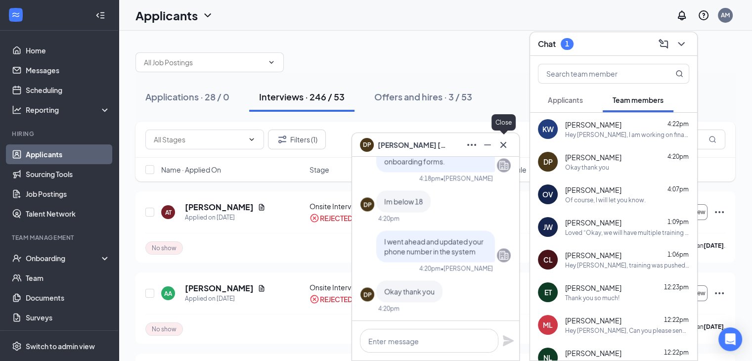
click at [509, 140] on button at bounding box center [504, 145] width 16 height 16
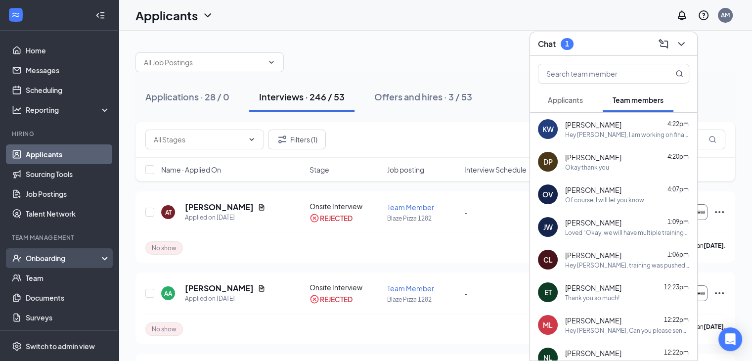
click at [52, 261] on div "Onboarding" at bounding box center [64, 258] width 76 height 10
click at [58, 275] on link "Overview" at bounding box center [68, 278] width 85 height 20
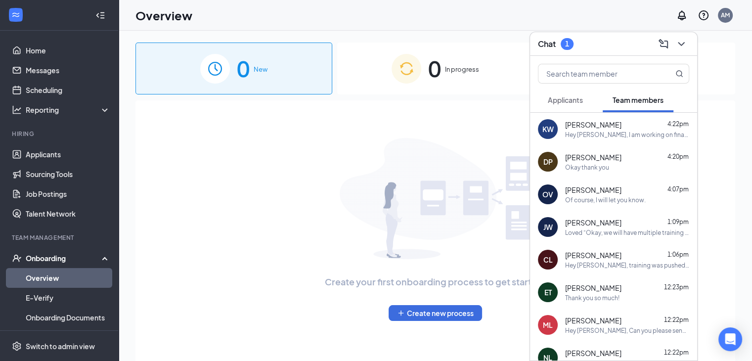
click at [626, 40] on div "Chat 1" at bounding box center [613, 43] width 151 height 15
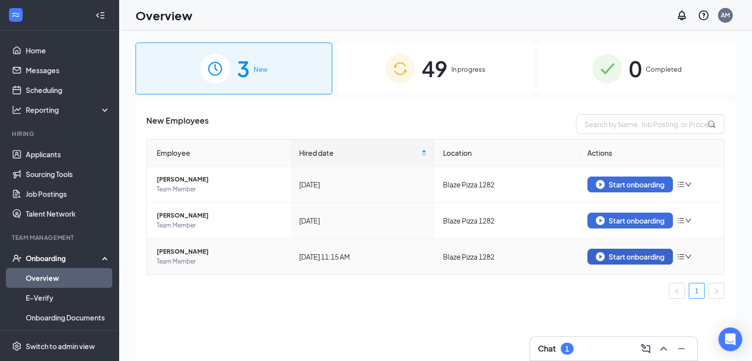
click at [628, 256] on div "Start onboarding" at bounding box center [630, 256] width 69 height 9
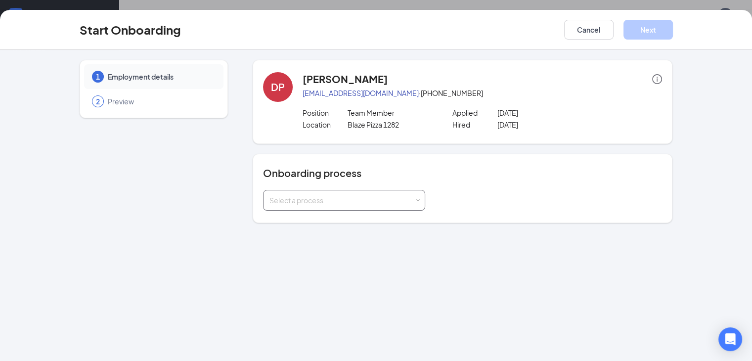
click at [274, 192] on div "Select a process" at bounding box center [344, 200] width 149 height 20
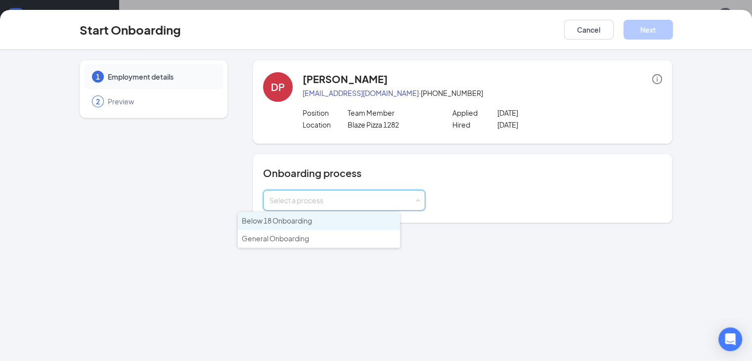
click at [271, 222] on span "Below 18 Onboarding" at bounding box center [277, 220] width 70 height 9
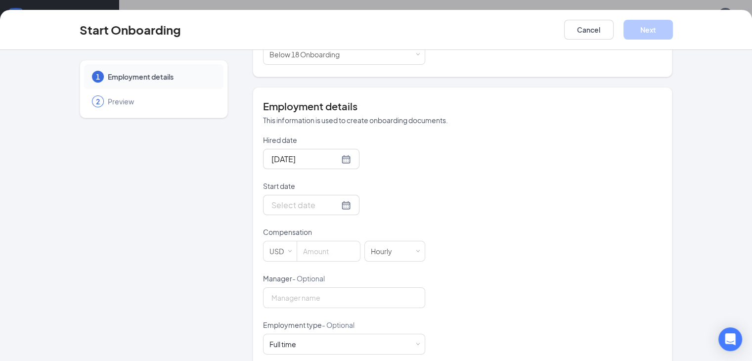
scroll to position [151, 0]
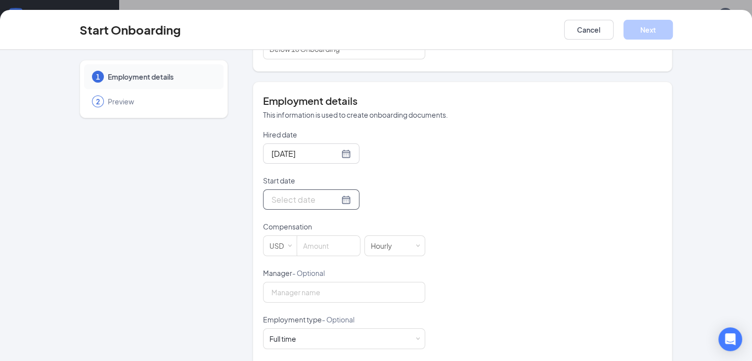
click at [305, 196] on div at bounding box center [312, 199] width 80 height 12
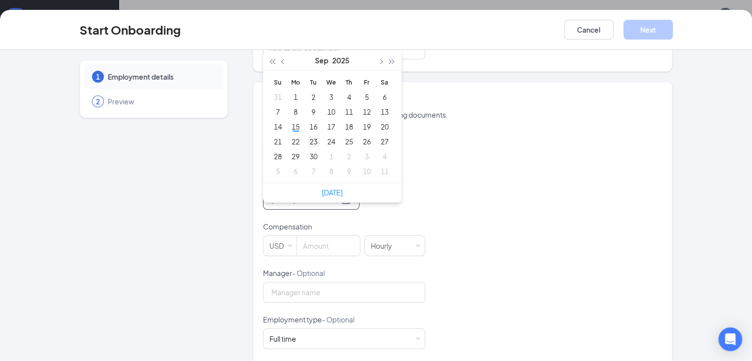
type input "[DATE]"
click at [308, 140] on div "23" at bounding box center [314, 142] width 12 height 12
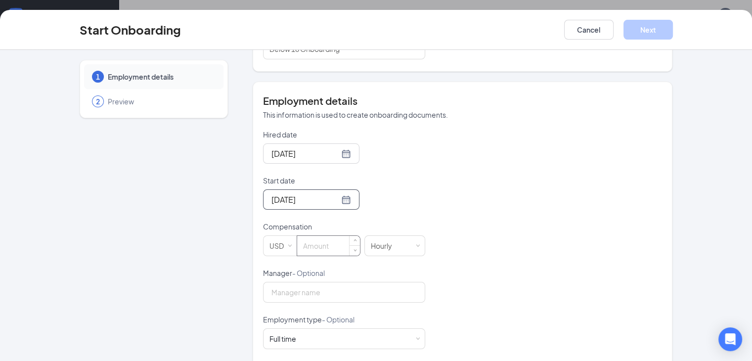
click at [298, 255] on div at bounding box center [329, 245] width 64 height 21
click at [297, 242] on input at bounding box center [328, 246] width 63 height 20
type input "12"
click at [426, 196] on div "Hired date [DATE] Start date [DATE] [DATE] Su Mo Tu We Th Fr Sa 31 1 2 3 4 5 6 …" at bounding box center [463, 291] width 400 height 323
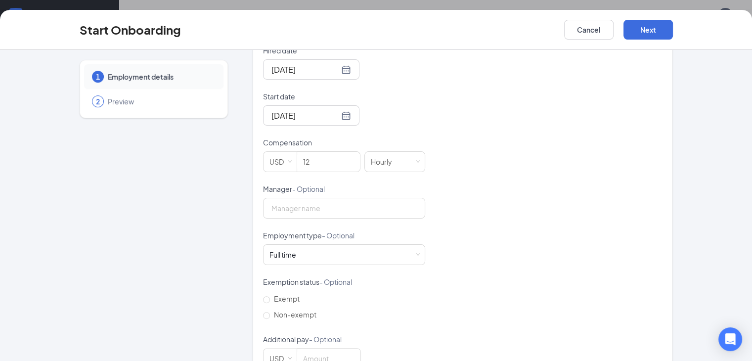
scroll to position [246, 0]
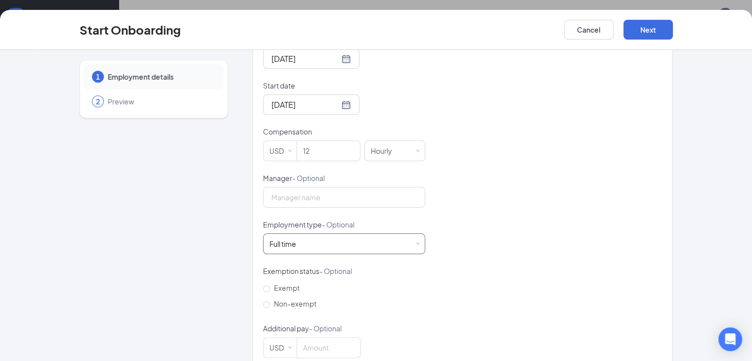
click at [308, 242] on div "Full time Works 30+ hours per week and is reasonably expected to work" at bounding box center [344, 244] width 149 height 20
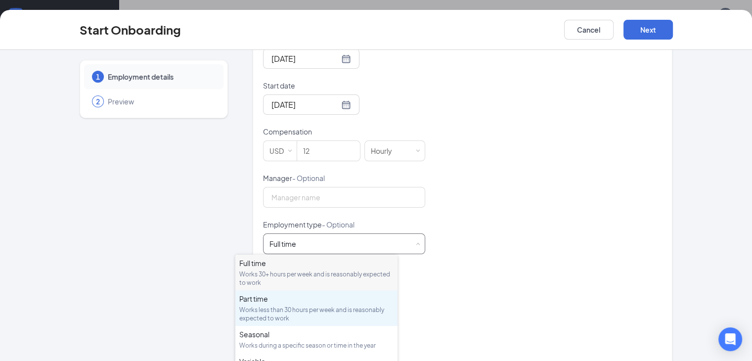
click at [269, 316] on div "Works less than 30 hours per week and is reasonably expected to work" at bounding box center [316, 314] width 154 height 17
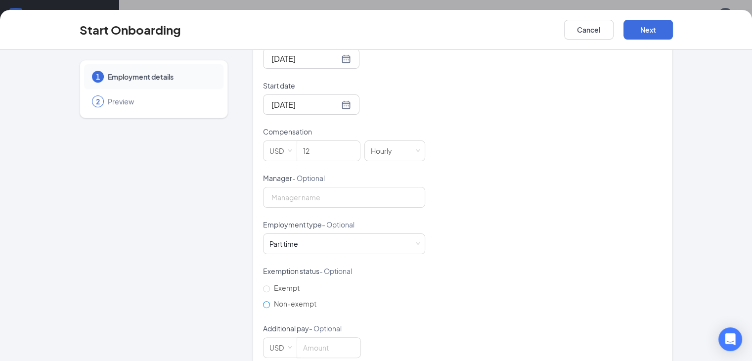
click at [270, 305] on span "Non-exempt" at bounding box center [295, 303] width 50 height 9
click at [263, 305] on input "Non-exempt" at bounding box center [266, 304] width 7 height 7
radio input "true"
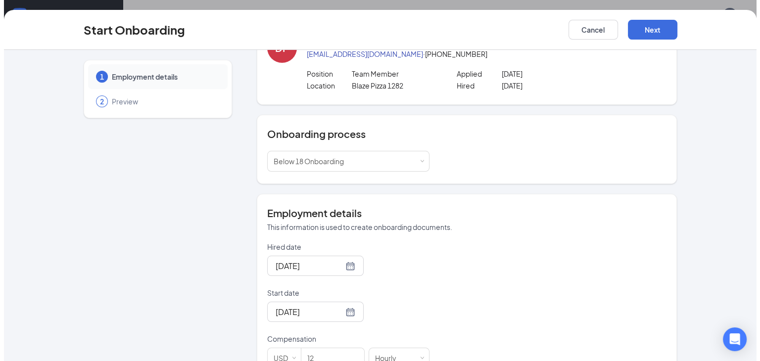
scroll to position [0, 0]
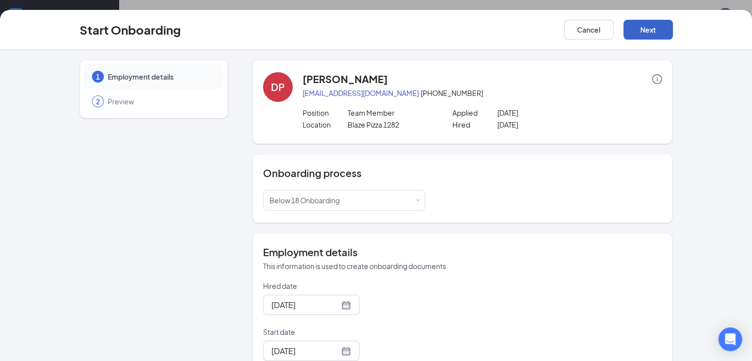
click at [673, 33] on button "Next" at bounding box center [648, 30] width 49 height 20
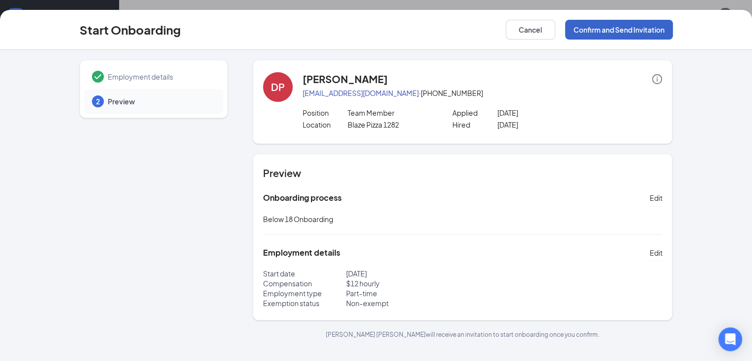
click at [673, 33] on button "Confirm and Send Invitation" at bounding box center [619, 30] width 108 height 20
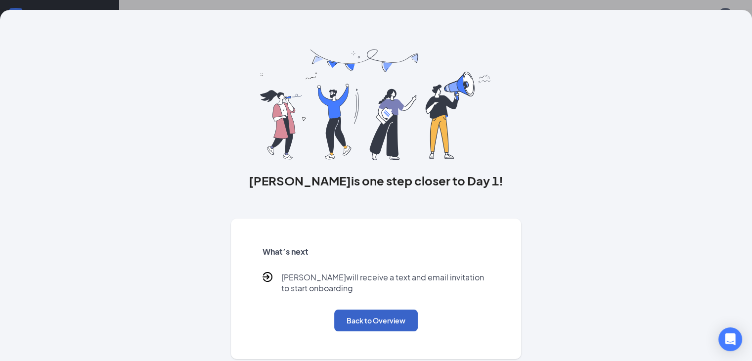
click at [363, 331] on button "Back to Overview" at bounding box center [376, 321] width 84 height 22
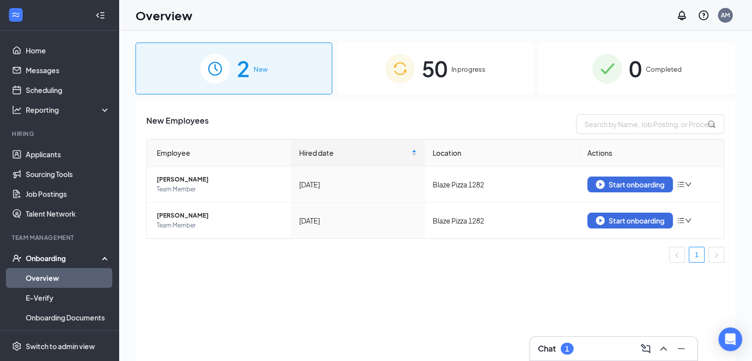
click at [544, 344] on h3 "Chat" at bounding box center [547, 348] width 18 height 11
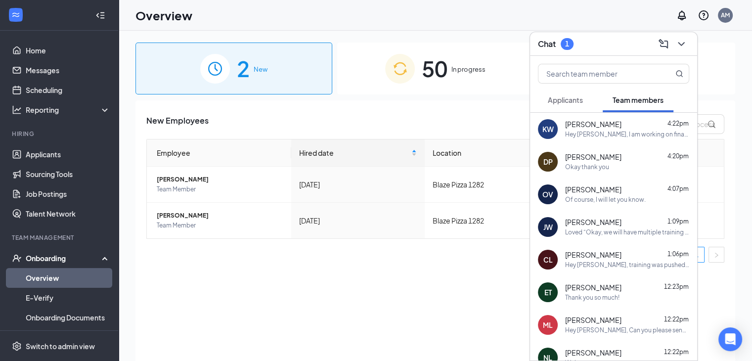
click at [578, 105] on button "Applicants" at bounding box center [565, 100] width 55 height 25
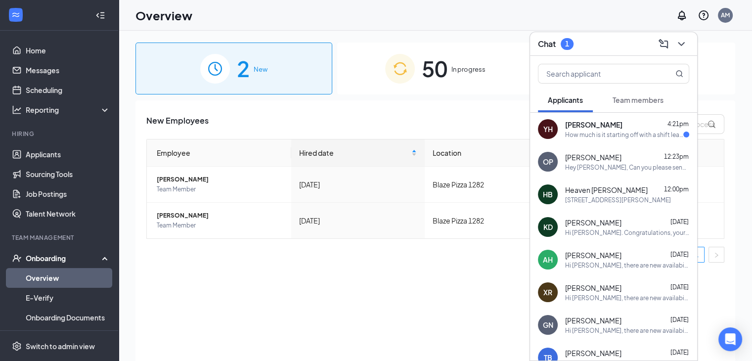
click at [581, 135] on div "How much is it starting off with a shift lead?" at bounding box center [624, 135] width 118 height 8
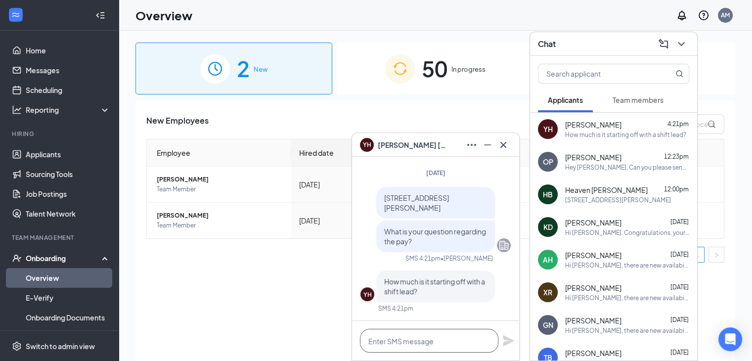
click at [425, 339] on textarea at bounding box center [429, 341] width 138 height 24
click at [28, 49] on link "Home" at bounding box center [68, 51] width 85 height 20
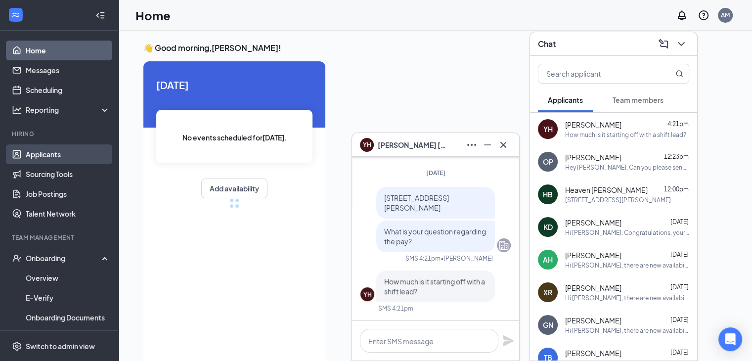
click at [38, 156] on link "Applicants" at bounding box center [68, 154] width 85 height 20
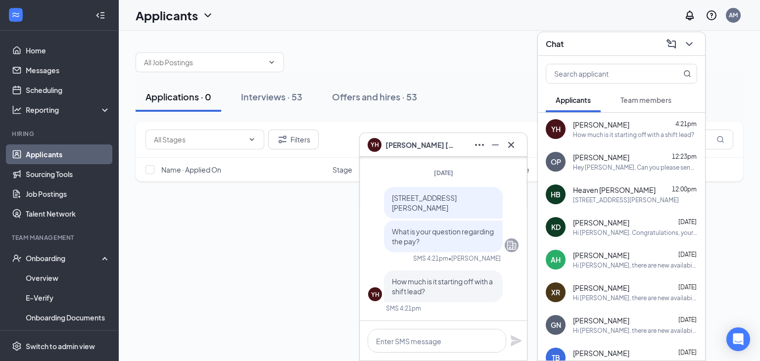
click at [444, 149] on div "YH [PERSON_NAME]" at bounding box center [442, 145] width 151 height 16
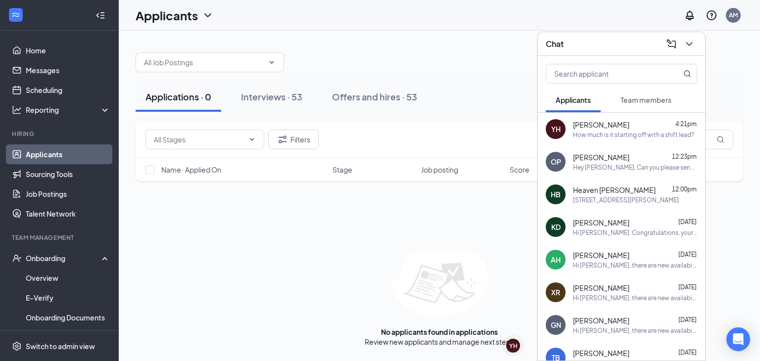
click at [599, 49] on div "Chat" at bounding box center [621, 43] width 151 height 15
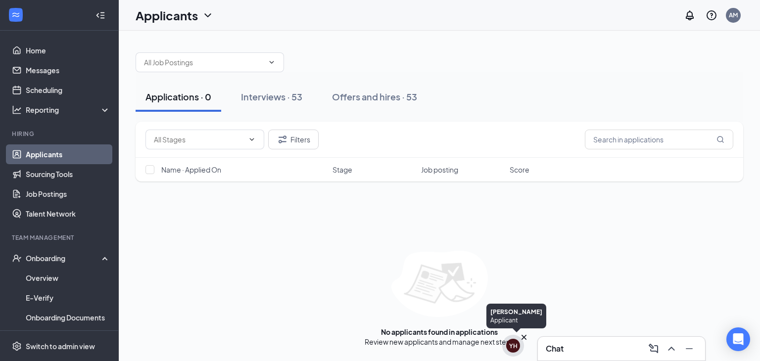
click at [512, 349] on div "YH" at bounding box center [513, 346] width 8 height 8
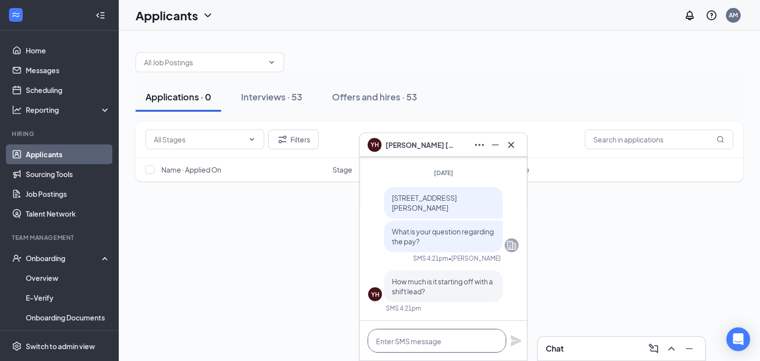
click at [426, 336] on textarea at bounding box center [436, 341] width 138 height 24
click at [418, 339] on textarea "$16-$19 / HR + Tips" at bounding box center [436, 341] width 138 height 24
click at [458, 340] on textarea "$16-$19 / per hour + Tips" at bounding box center [436, 341] width 138 height 24
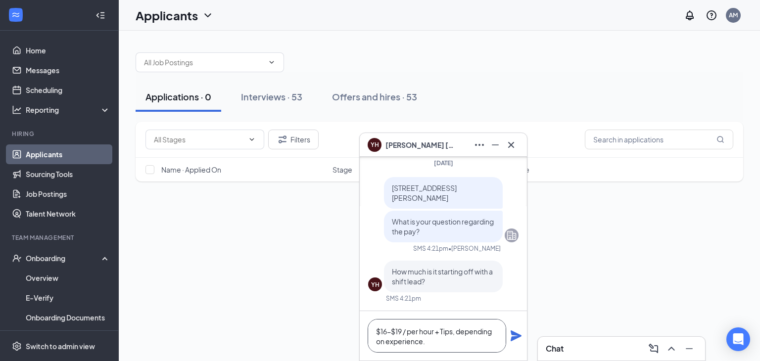
type textarea "$16-$19 / per hour + Tips, depending on experience."
click at [507, 333] on div "$16-$19 / per hour + Tips, depending on experience." at bounding box center [443, 335] width 167 height 49
click at [516, 335] on icon "Plane" at bounding box center [515, 335] width 11 height 11
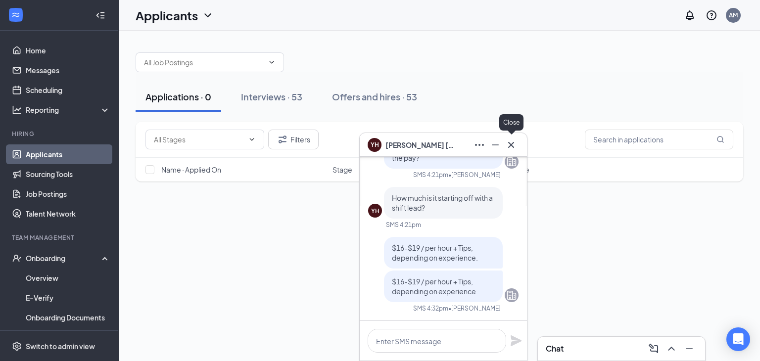
click at [516, 142] on icon "Cross" at bounding box center [511, 145] width 12 height 12
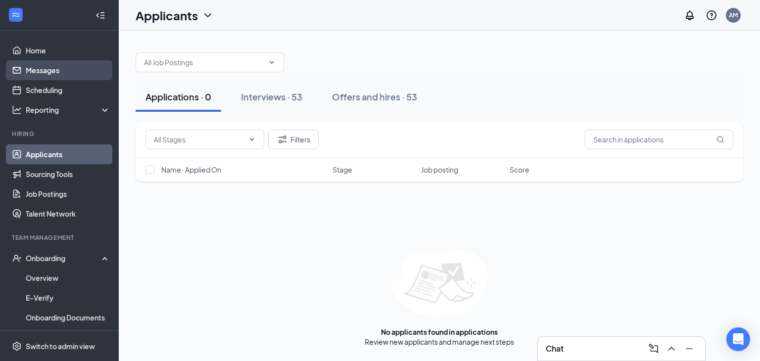
click at [63, 78] on link "Messages" at bounding box center [68, 70] width 85 height 20
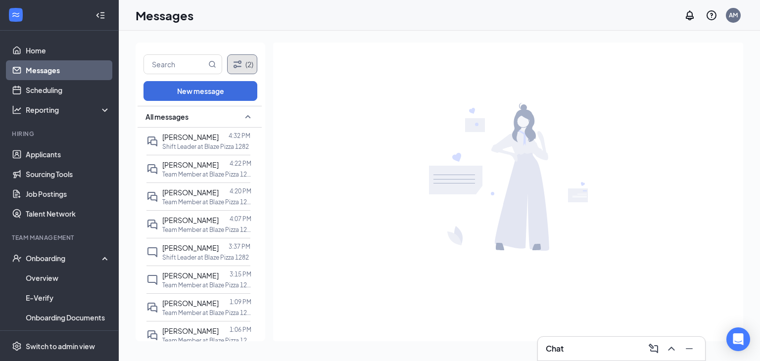
click at [250, 62] on button "(2)" at bounding box center [242, 64] width 30 height 20
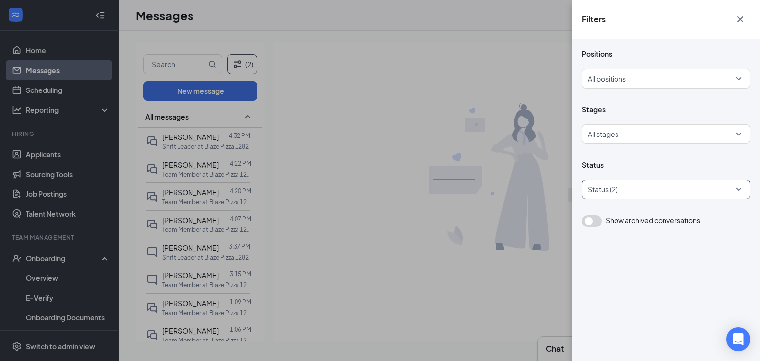
click at [625, 183] on div at bounding box center [660, 190] width 153 height 16
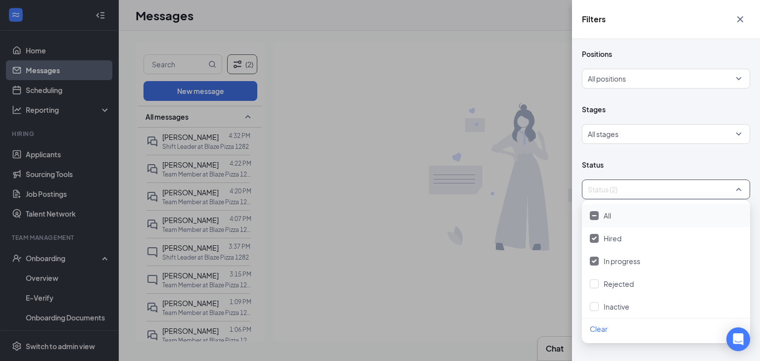
click at [594, 214] on div at bounding box center [594, 215] width 9 height 9
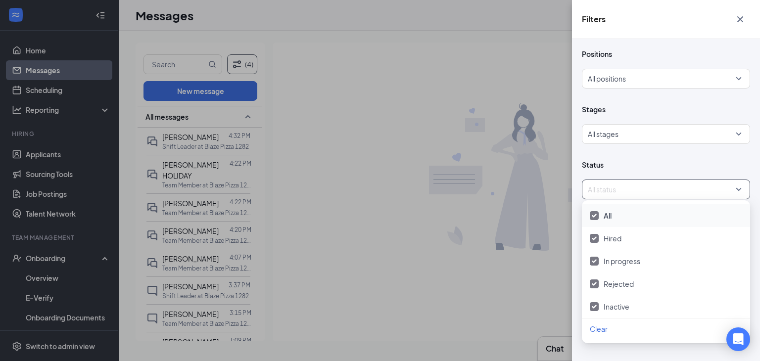
click at [486, 74] on div "Filters Positions All positions Stages All stages Status All status Show archiv…" at bounding box center [380, 180] width 760 height 361
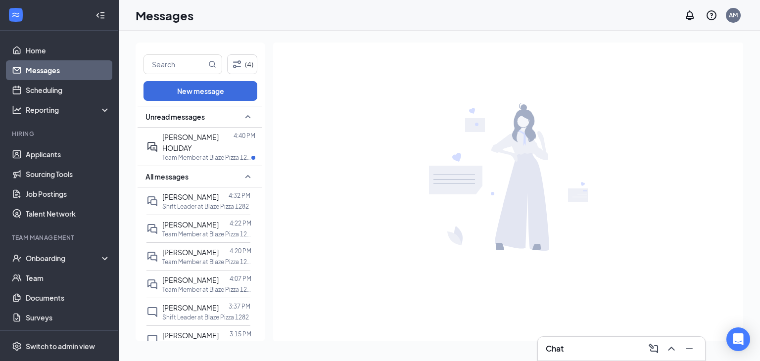
click at [599, 100] on div at bounding box center [508, 177] width 470 height 269
click at [176, 153] on p "Team Member at Blaze Pizza 1282" at bounding box center [206, 157] width 89 height 8
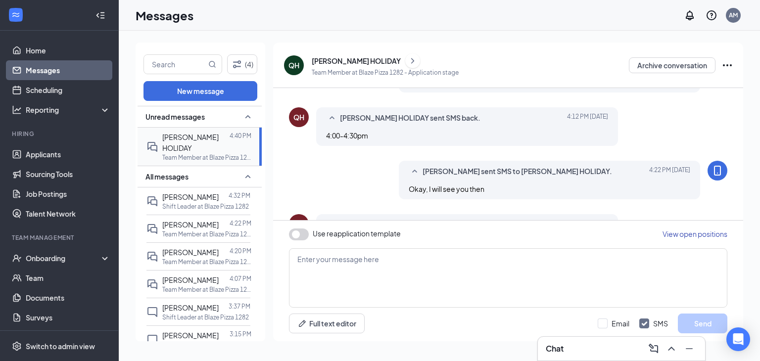
scroll to position [308, 0]
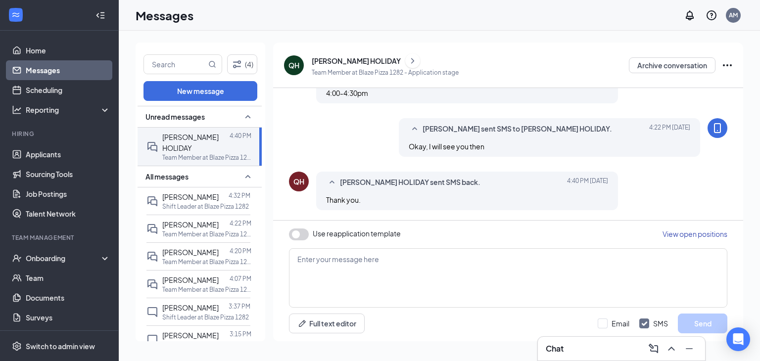
click at [46, 68] on link "Messages" at bounding box center [68, 70] width 85 height 20
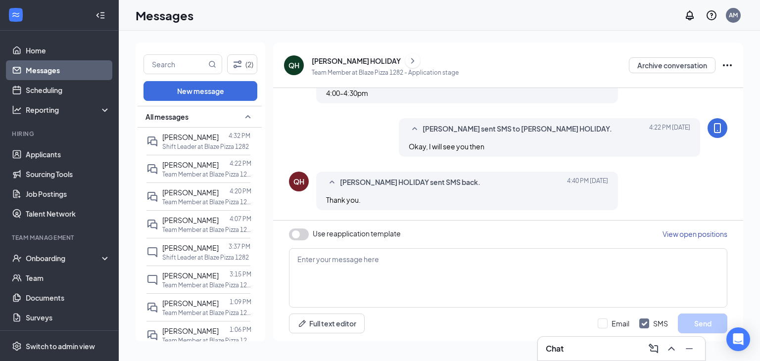
click at [46, 68] on link "Messages" at bounding box center [68, 70] width 85 height 20
click at [64, 68] on link "Messages" at bounding box center [68, 70] width 85 height 20
click at [65, 68] on link "Messages" at bounding box center [68, 70] width 85 height 20
click at [47, 66] on link "Messages" at bounding box center [68, 70] width 85 height 20
click at [569, 345] on div "Chat" at bounding box center [621, 349] width 151 height 16
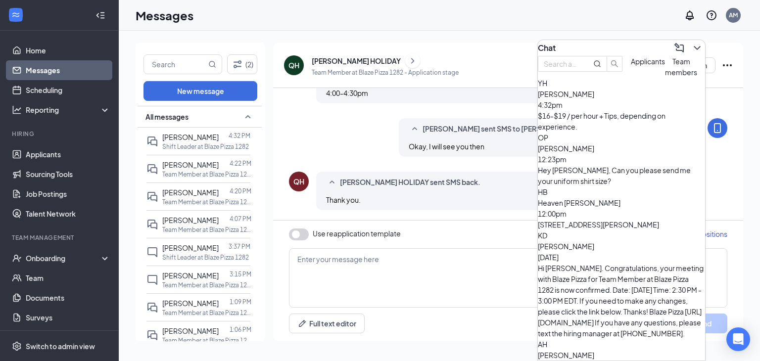
click at [596, 40] on div "Chat" at bounding box center [621, 48] width 167 height 16
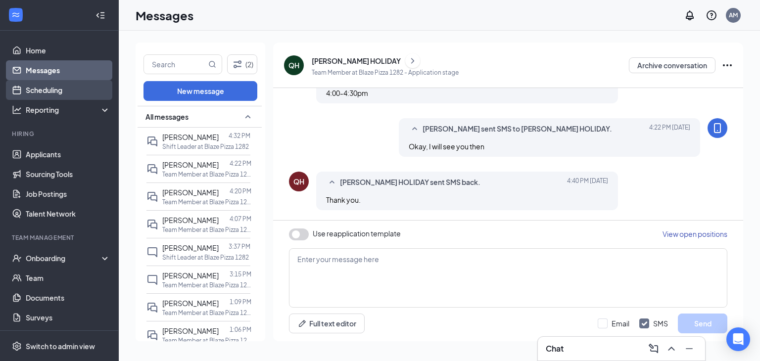
click at [66, 87] on link "Scheduling" at bounding box center [68, 90] width 85 height 20
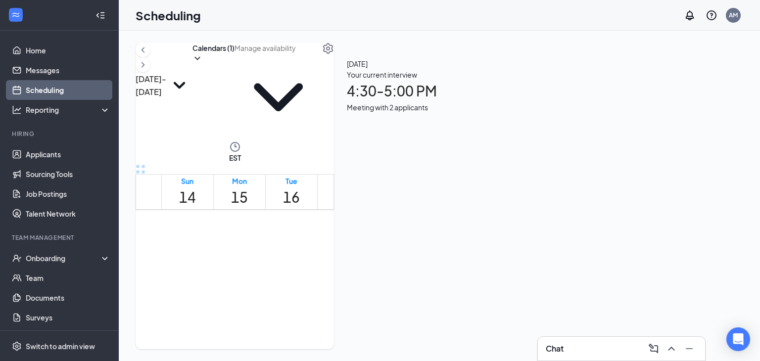
scroll to position [971, 0]
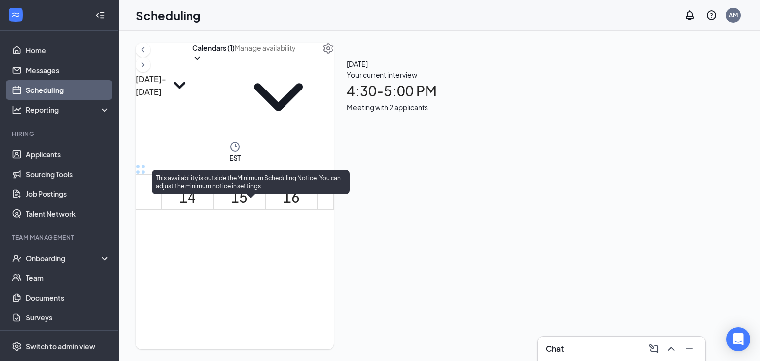
click at [241, 282] on span "4:30-5:00 PM" at bounding box center [249, 292] width 22 height 20
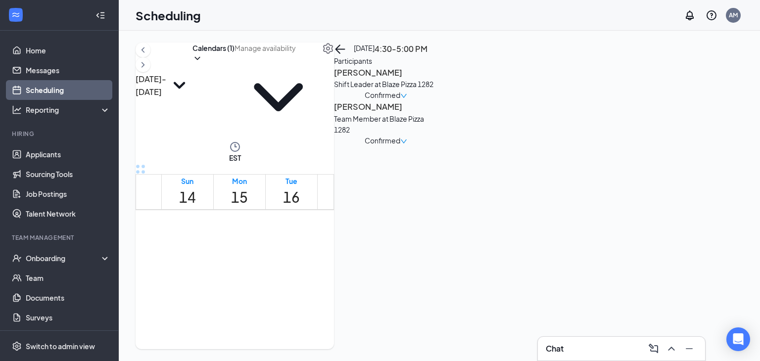
click at [438, 79] on h3 "Eliza Burwell" at bounding box center [386, 72] width 104 height 13
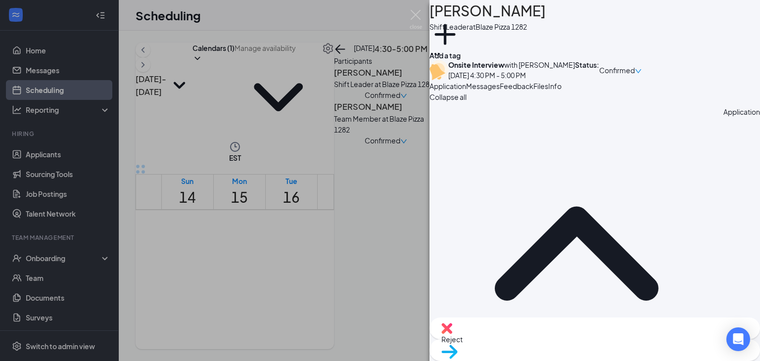
click at [548, 91] on span "Files" at bounding box center [540, 86] width 15 height 9
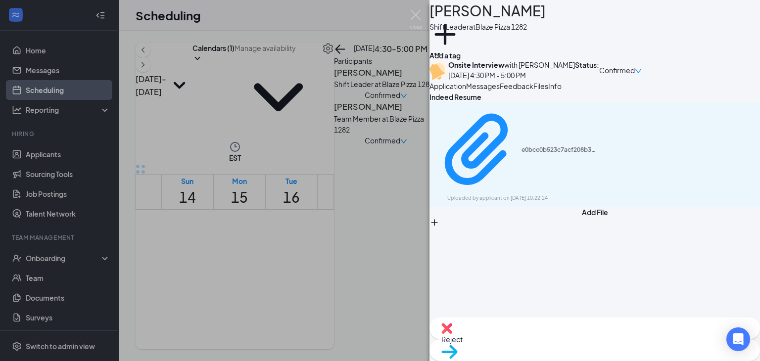
click at [533, 91] on span "Feedback" at bounding box center [517, 86] width 34 height 9
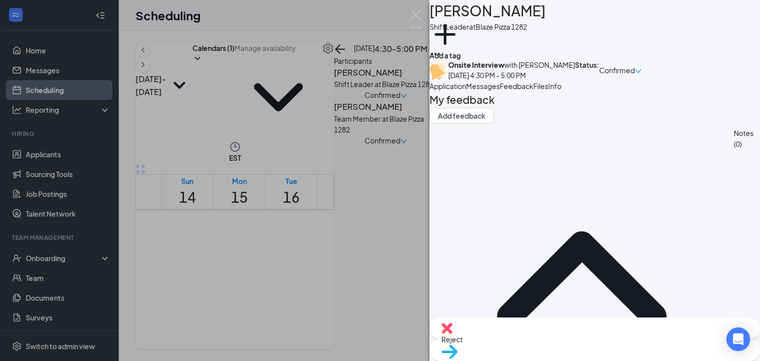
click at [548, 91] on span "Files" at bounding box center [540, 86] width 15 height 9
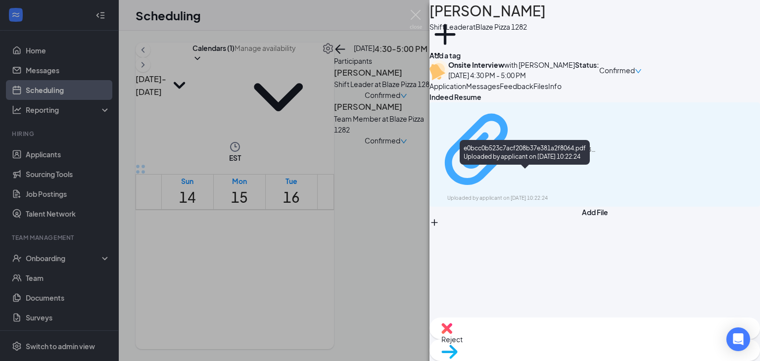
click at [549, 154] on div "e0bcc0b523c7acf208b37e381a2f8064.pdf" at bounding box center [558, 150] width 74 height 8
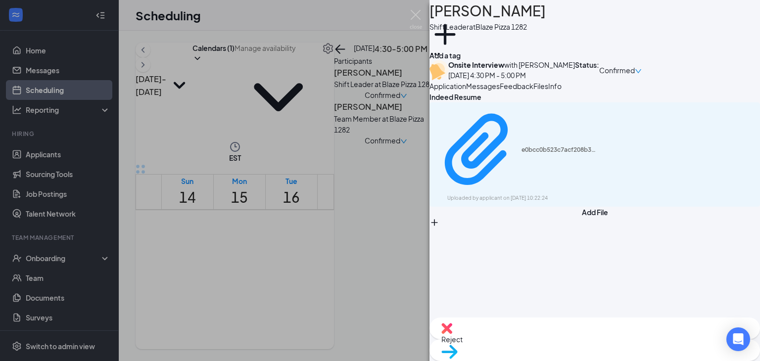
click at [414, 22] on img at bounding box center [416, 19] width 12 height 19
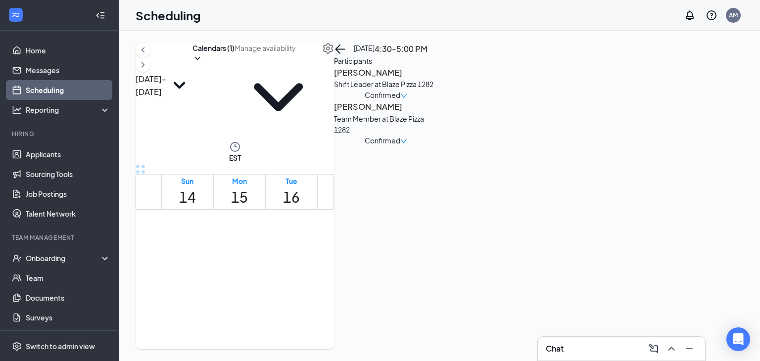
click at [260, 282] on span "4:30-5:00 PM" at bounding box center [249, 292] width 22 height 20
click at [438, 100] on div "Confirmed" at bounding box center [386, 95] width 104 height 11
click at [400, 100] on span "Confirmed" at bounding box center [383, 95] width 36 height 11
click at [669, 193] on span "Mark as no-show" at bounding box center [660, 197] width 55 height 9
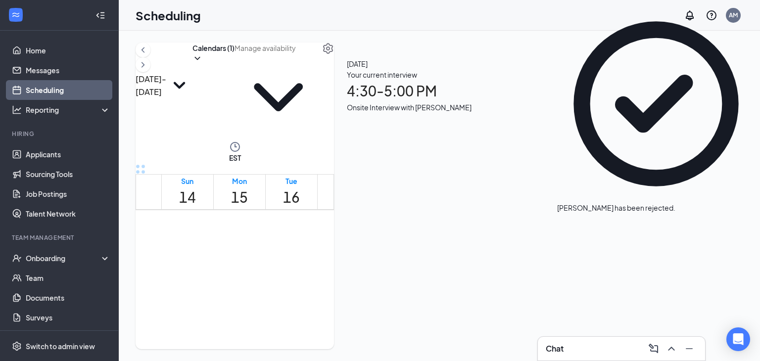
click at [258, 282] on span "4:30-5:00 PM" at bounding box center [249, 292] width 22 height 20
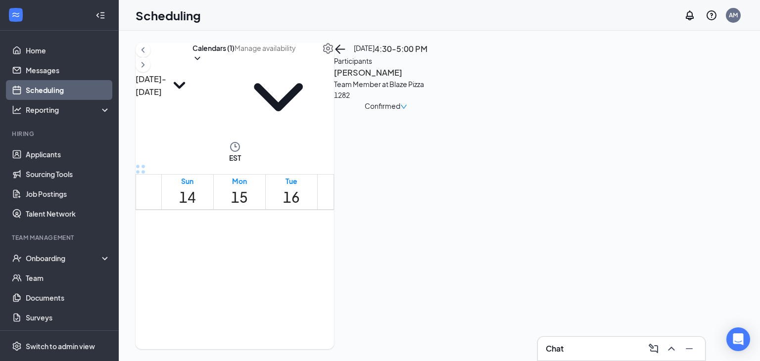
click at [438, 111] on div "Confirmed" at bounding box center [386, 105] width 104 height 11
click at [400, 111] on span "Confirmed" at bounding box center [383, 105] width 36 height 11
click at [647, 181] on div "Mark as no-show" at bounding box center [667, 192] width 68 height 22
